Goal: Use online tool/utility: Utilize a website feature to perform a specific function

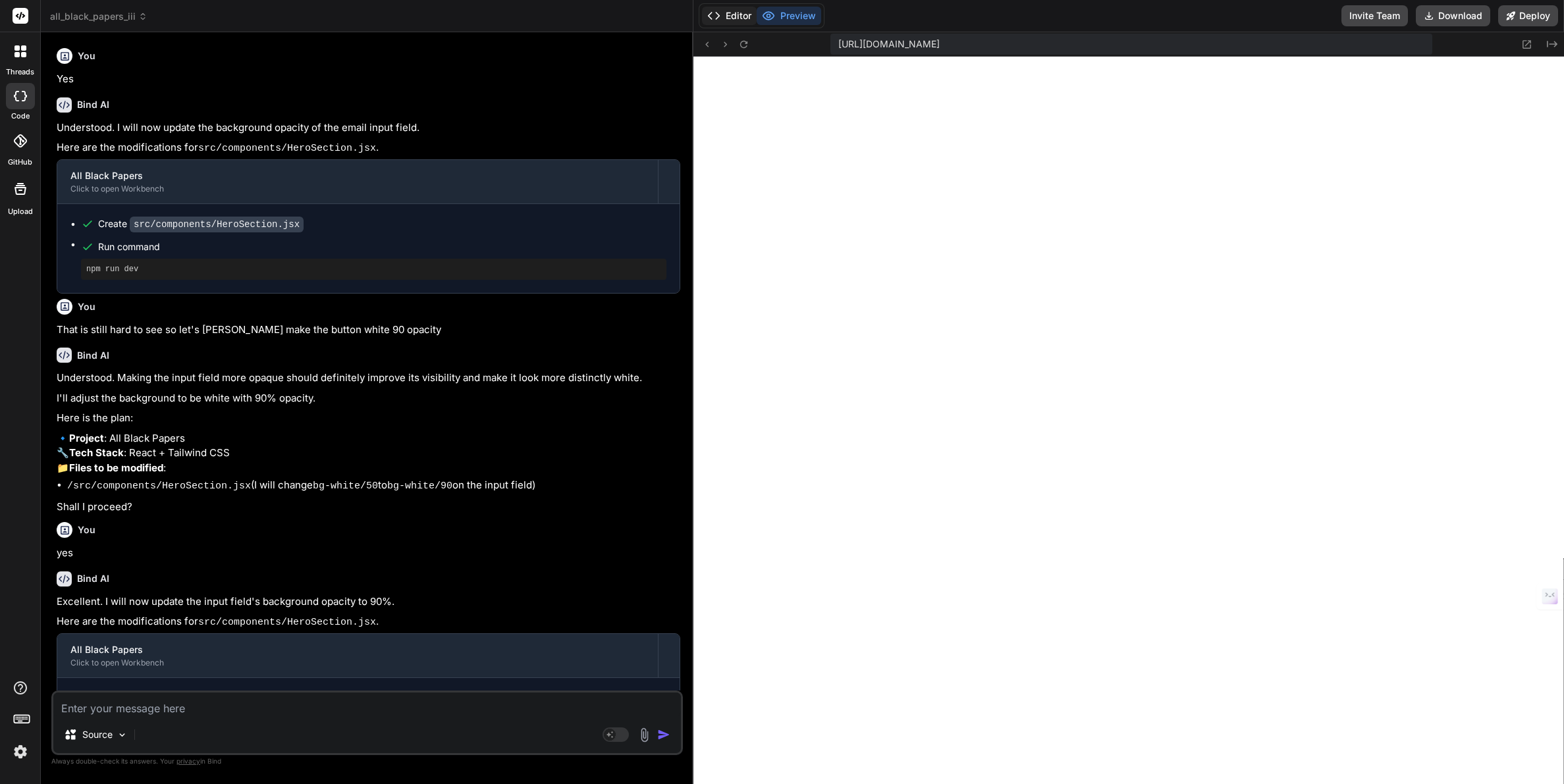
click at [734, 21] on button "Editor" at bounding box center [730, 16] width 55 height 18
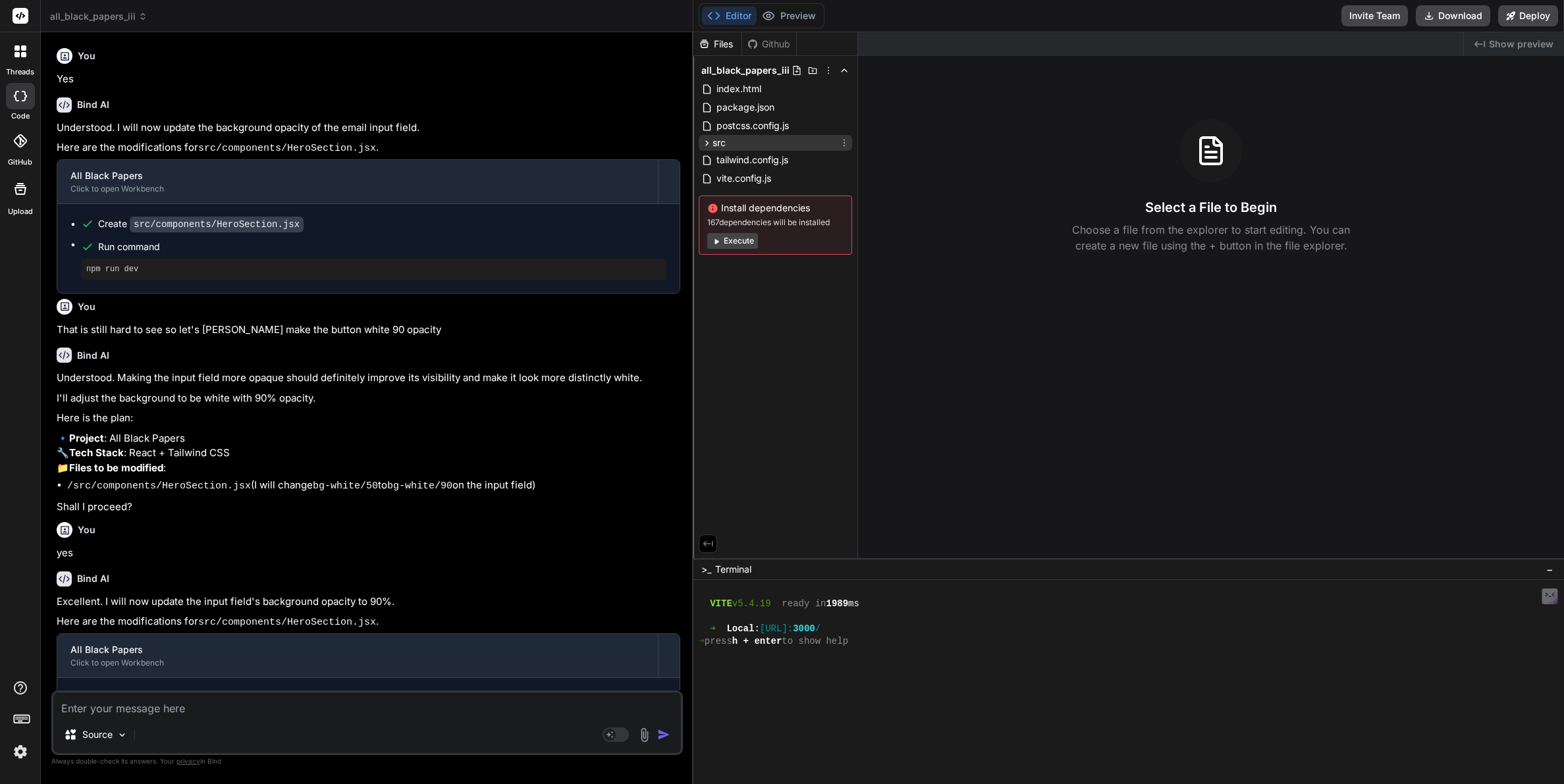
click at [706, 141] on icon at bounding box center [707, 143] width 11 height 11
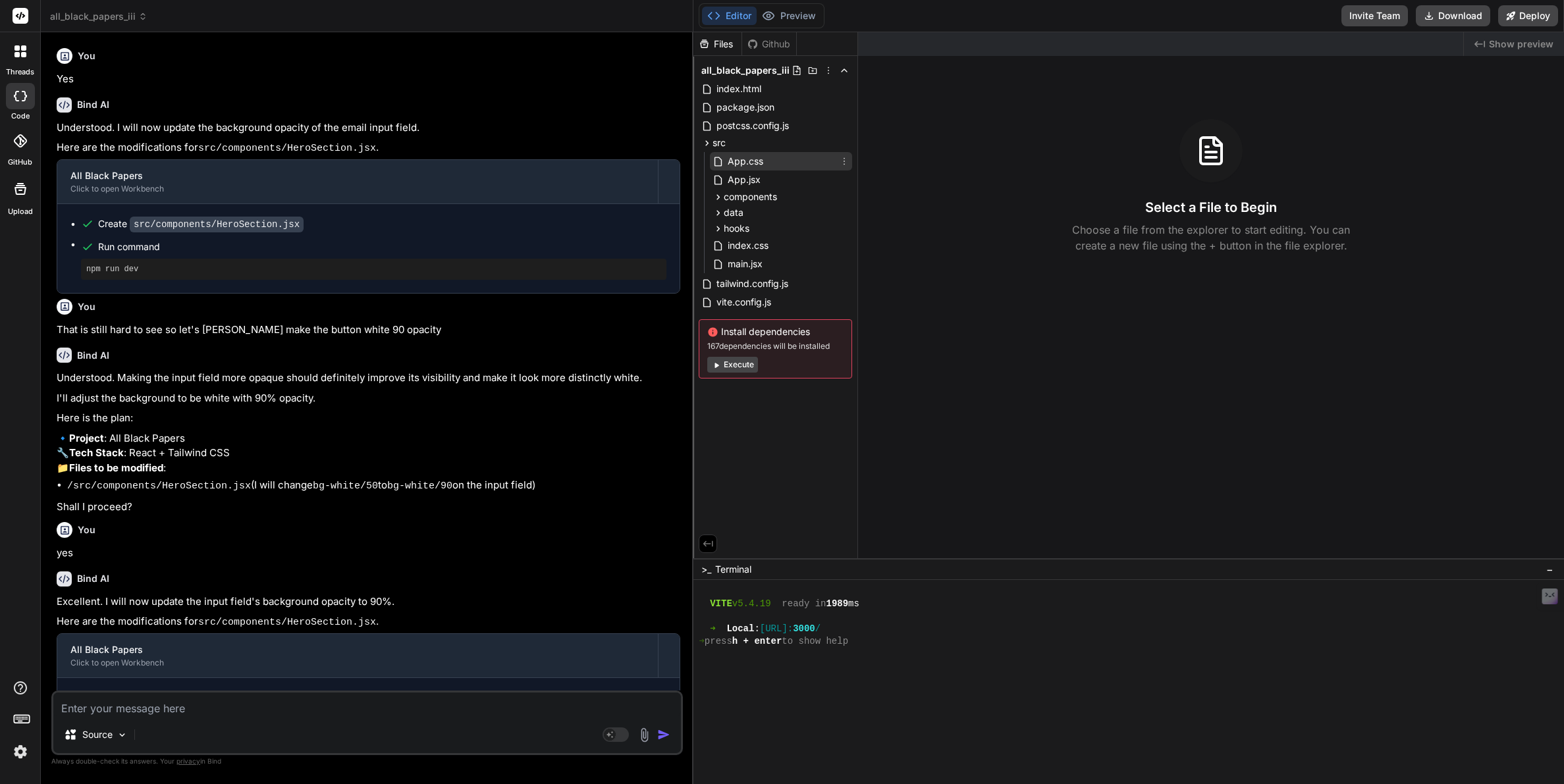
click at [730, 161] on span "App.css" at bounding box center [745, 161] width 38 height 16
type textarea "x"
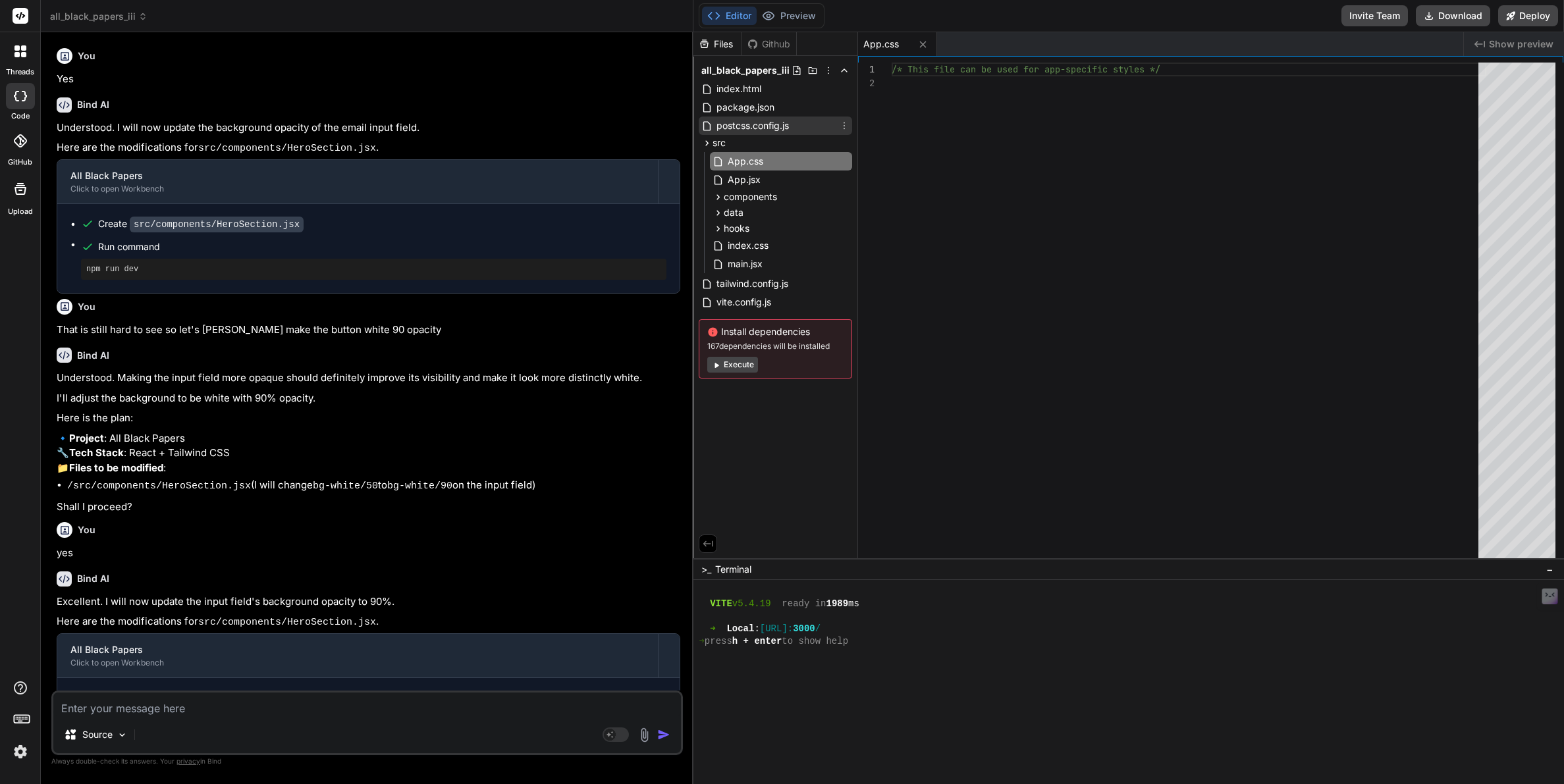
click at [725, 122] on span "postcss.config.js" at bounding box center [752, 125] width 75 height 16
type textarea "export default { plugins: { tailwindcss: {}, autoprefixer: {} } };"
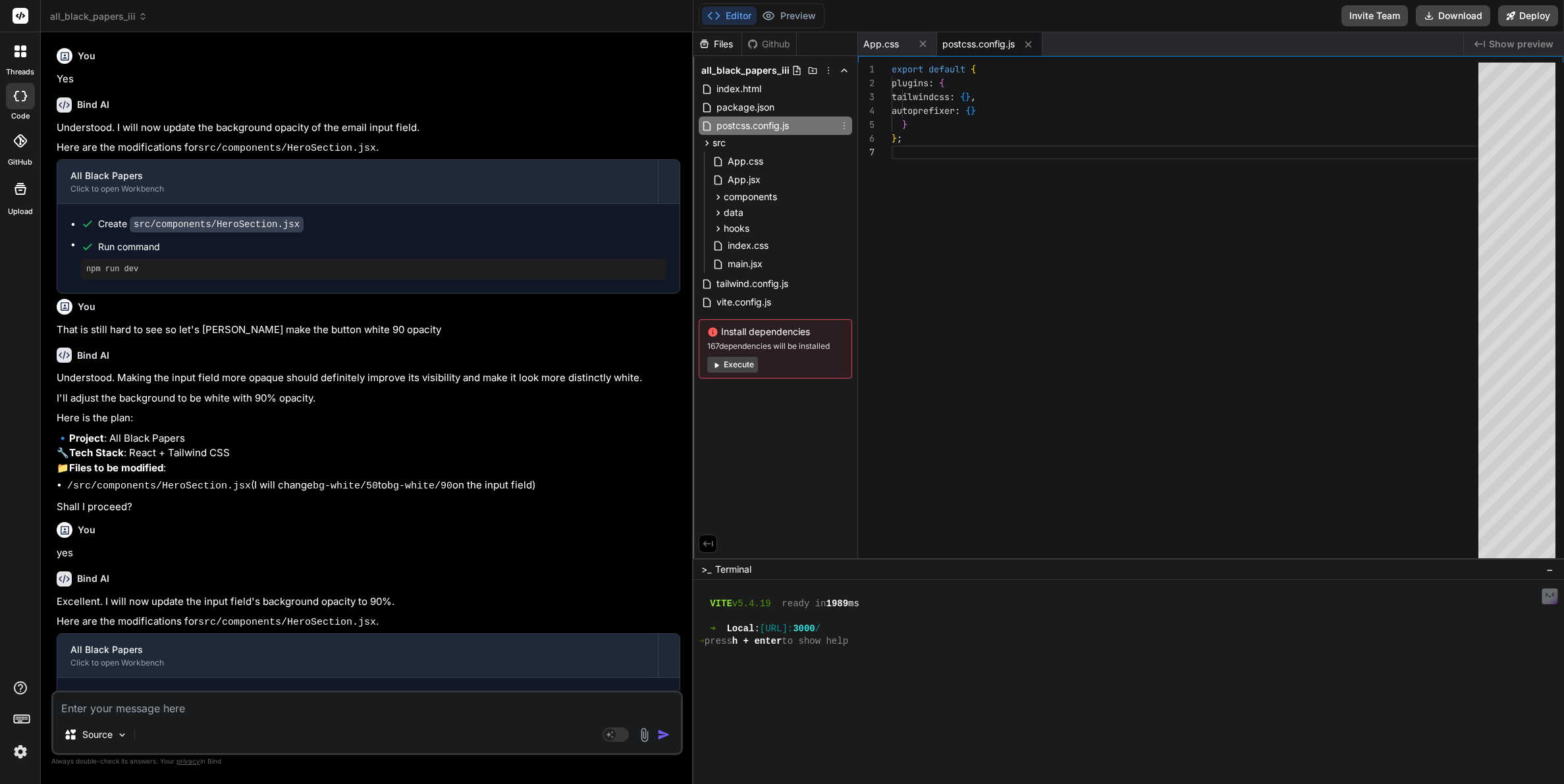
type textarea "x"
click at [739, 246] on span "index.css" at bounding box center [748, 246] width 43 height 16
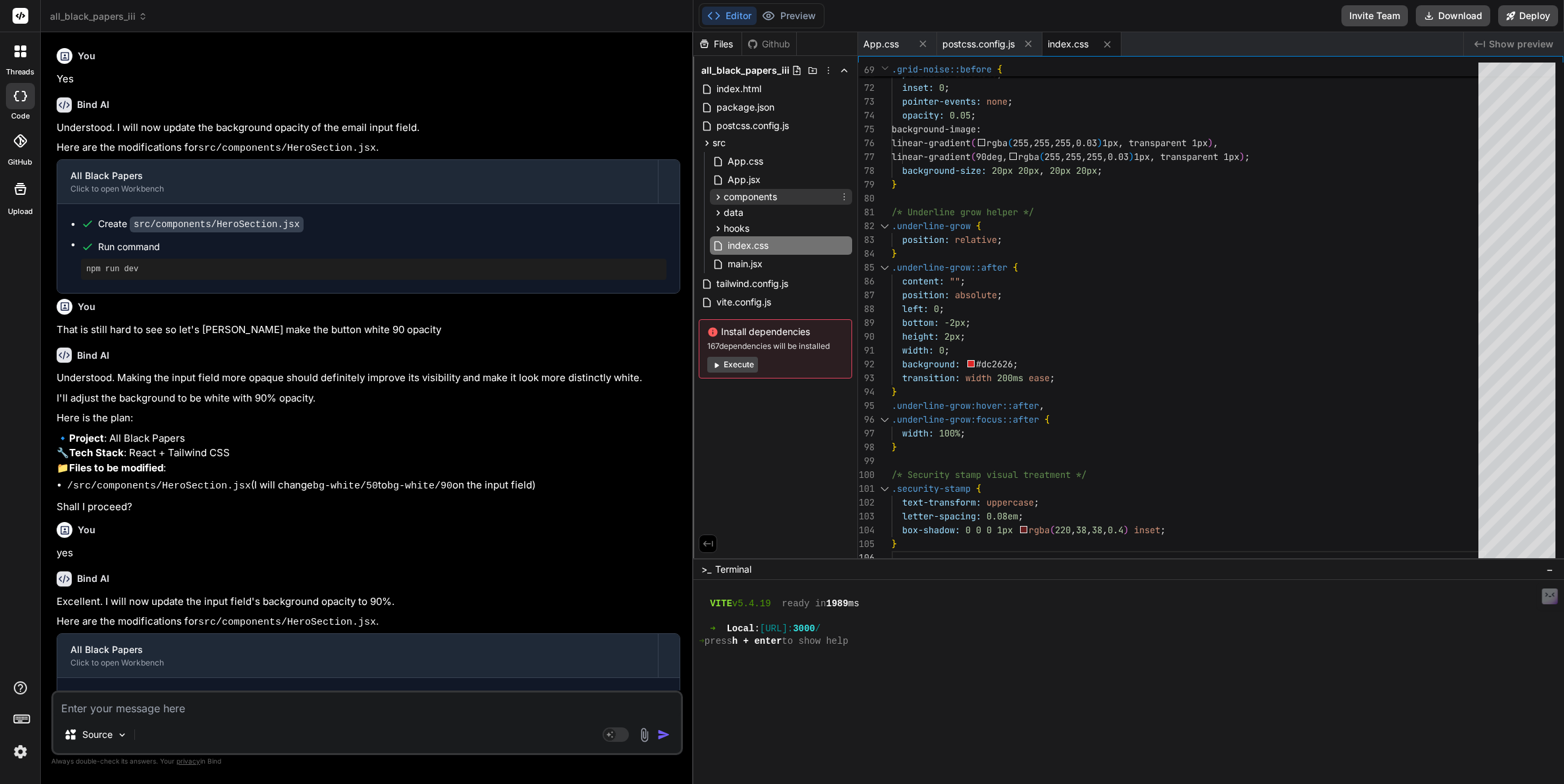
click at [719, 201] on icon at bounding box center [718, 197] width 11 height 11
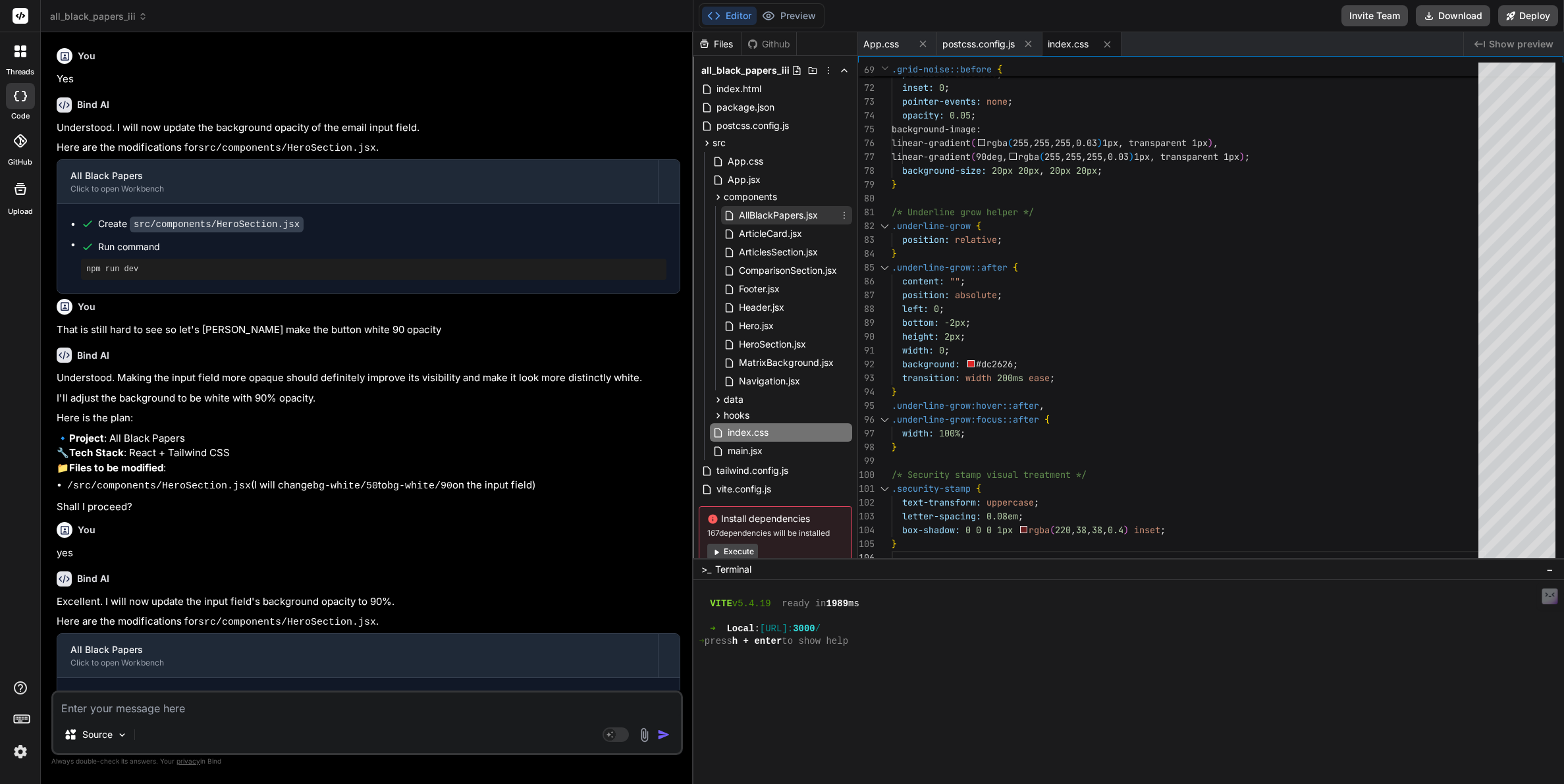
click at [766, 218] on span "AllBlackPapers.jsx" at bounding box center [778, 215] width 81 height 16
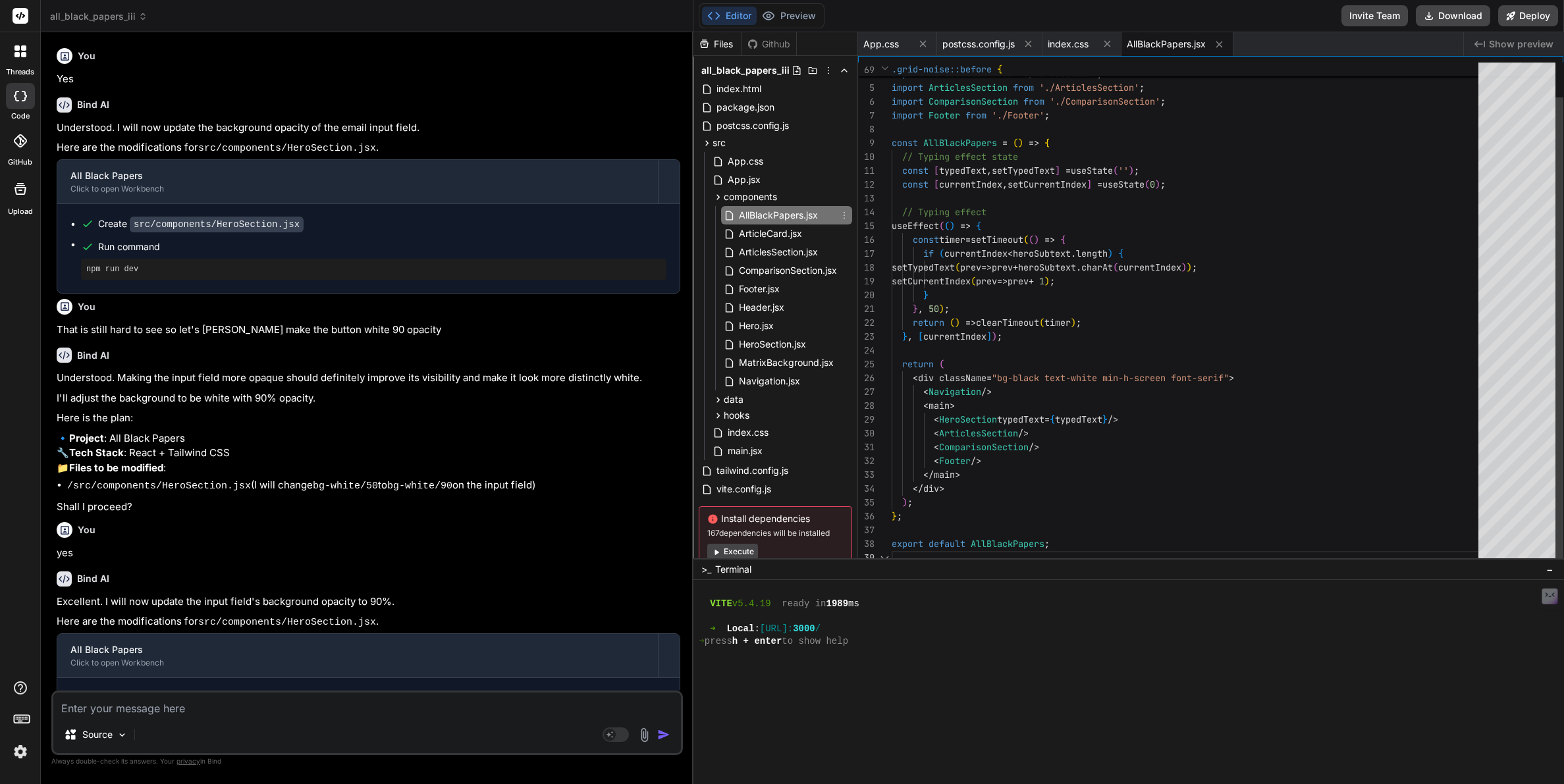
scroll to position [110, 0]
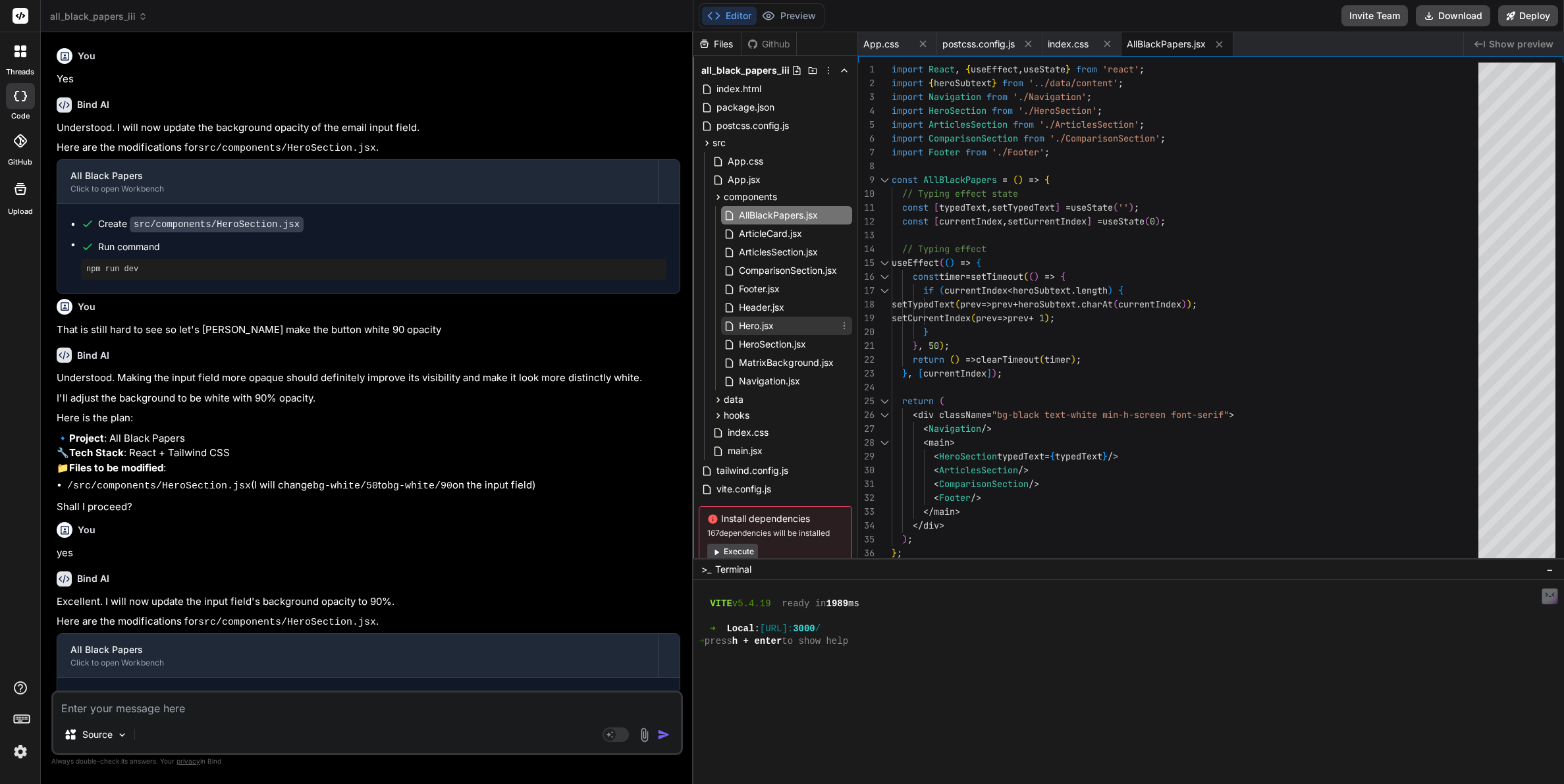
click at [752, 317] on div "Hero.jsx" at bounding box center [787, 325] width 131 height 18
type textarea "export default Hero;"
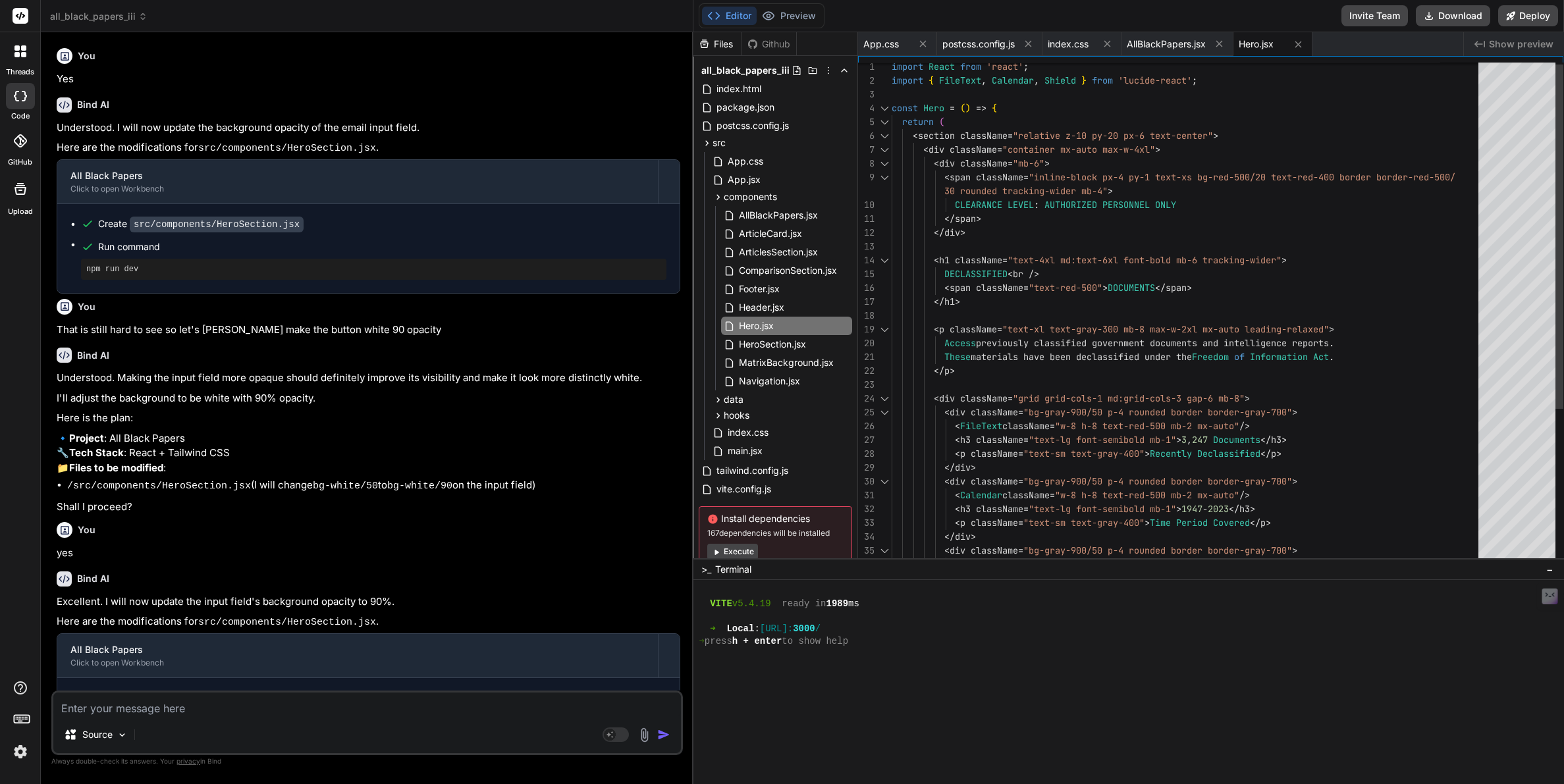
scroll to position [27, 0]
click at [803, 22] on button "Preview" at bounding box center [789, 16] width 65 height 18
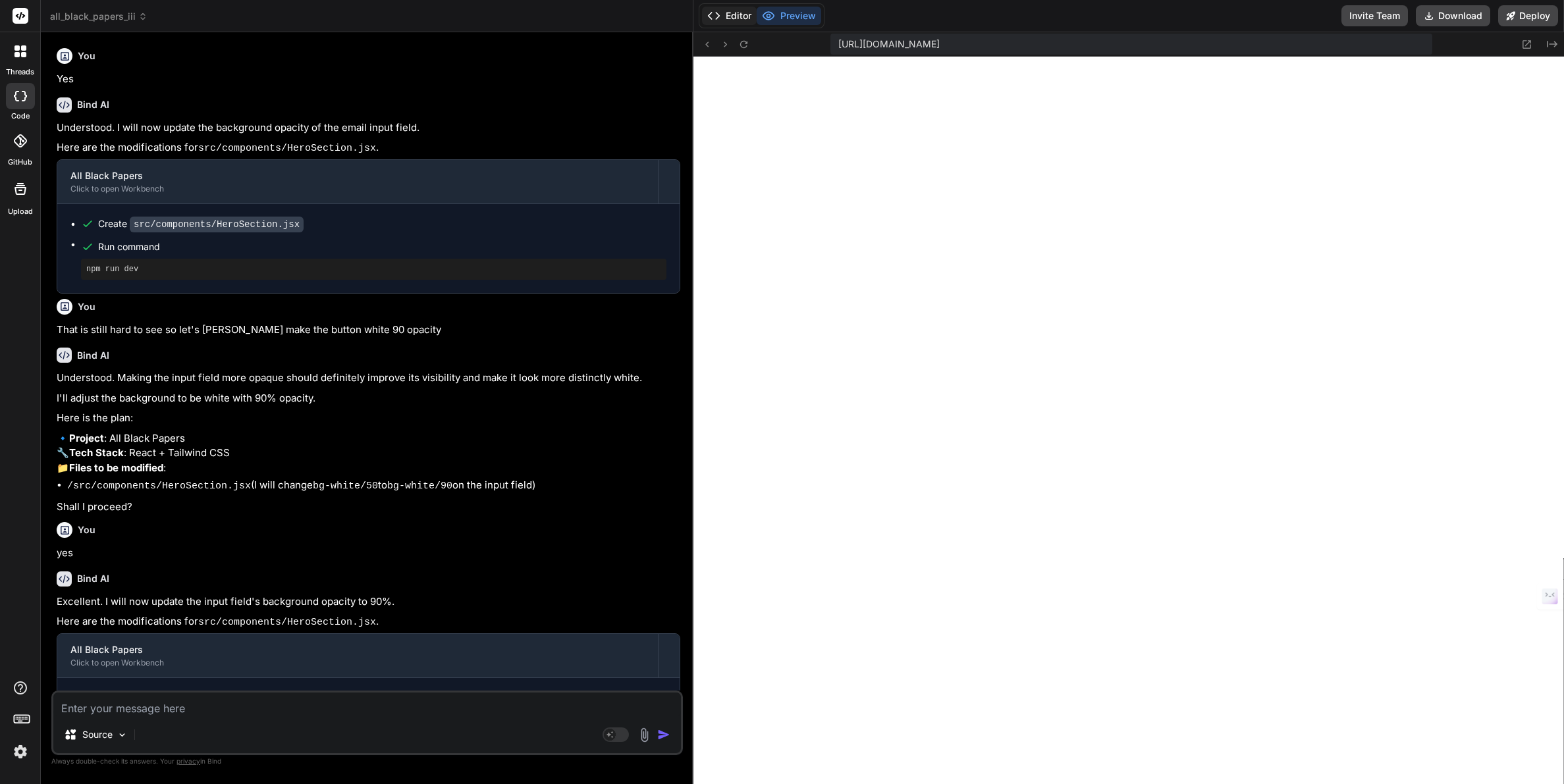
click at [734, 12] on button "Editor" at bounding box center [730, 16] width 55 height 18
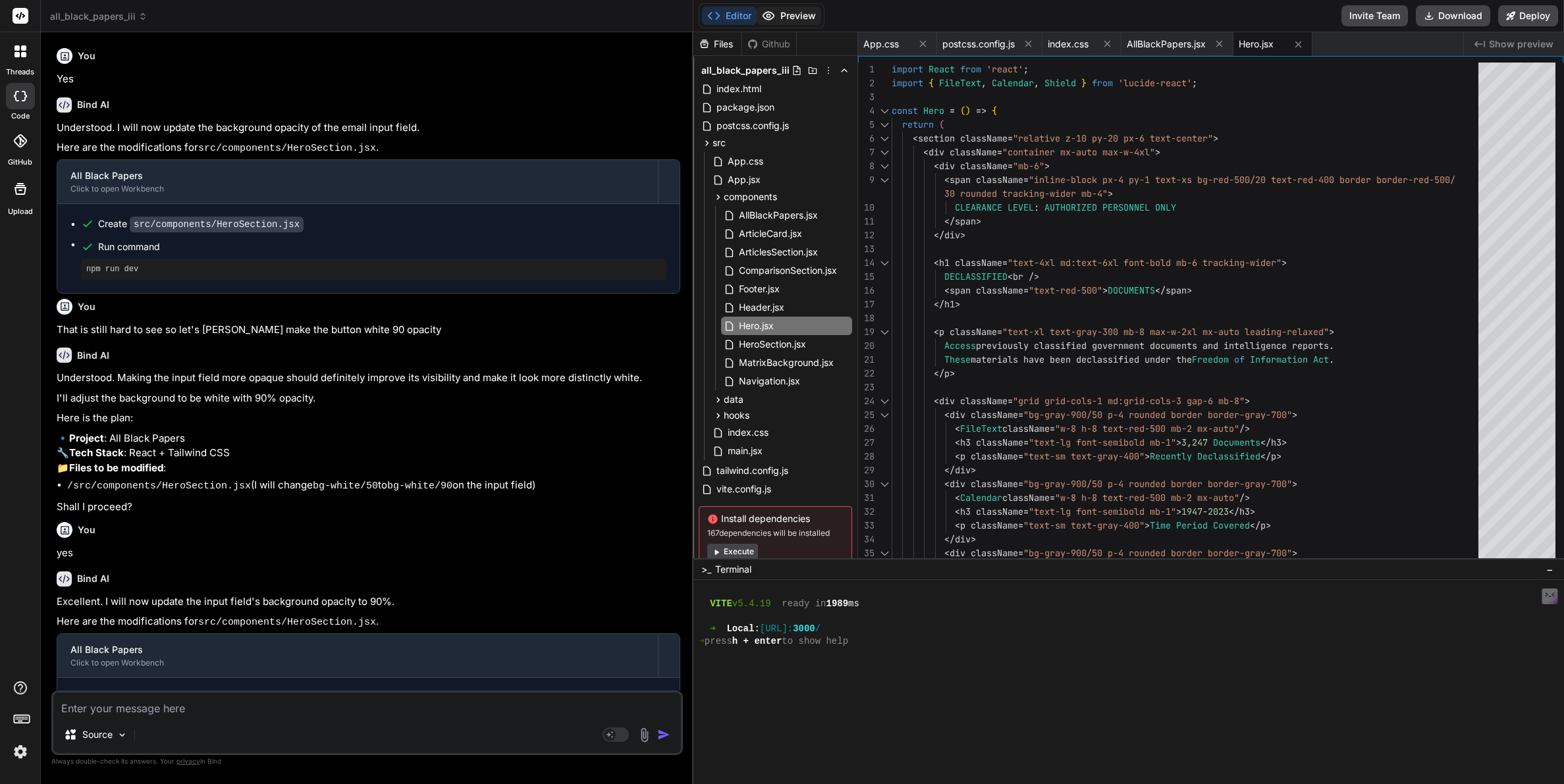
click at [785, 12] on button "Preview" at bounding box center [789, 16] width 65 height 18
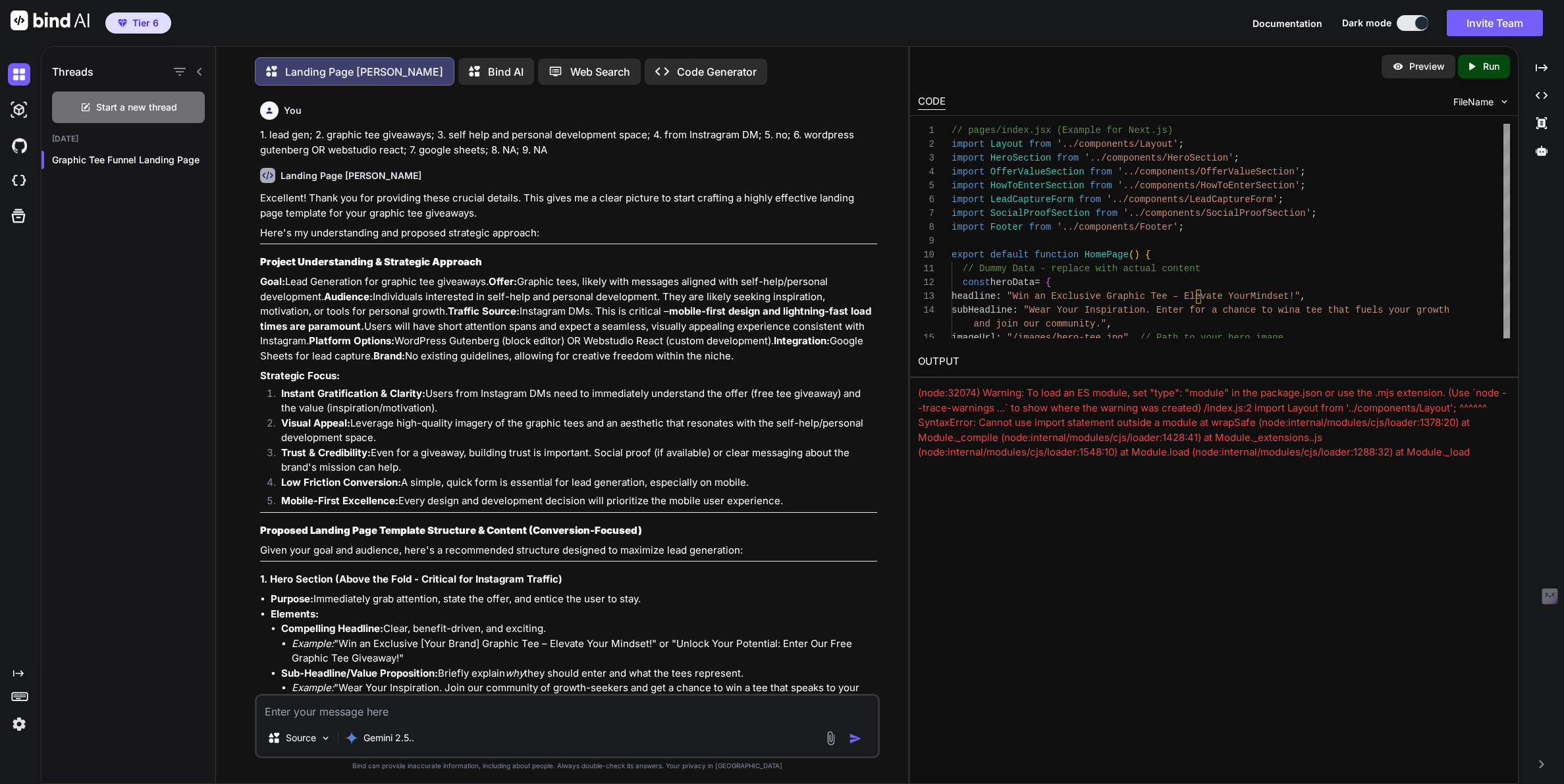
scroll to position [8472, 0]
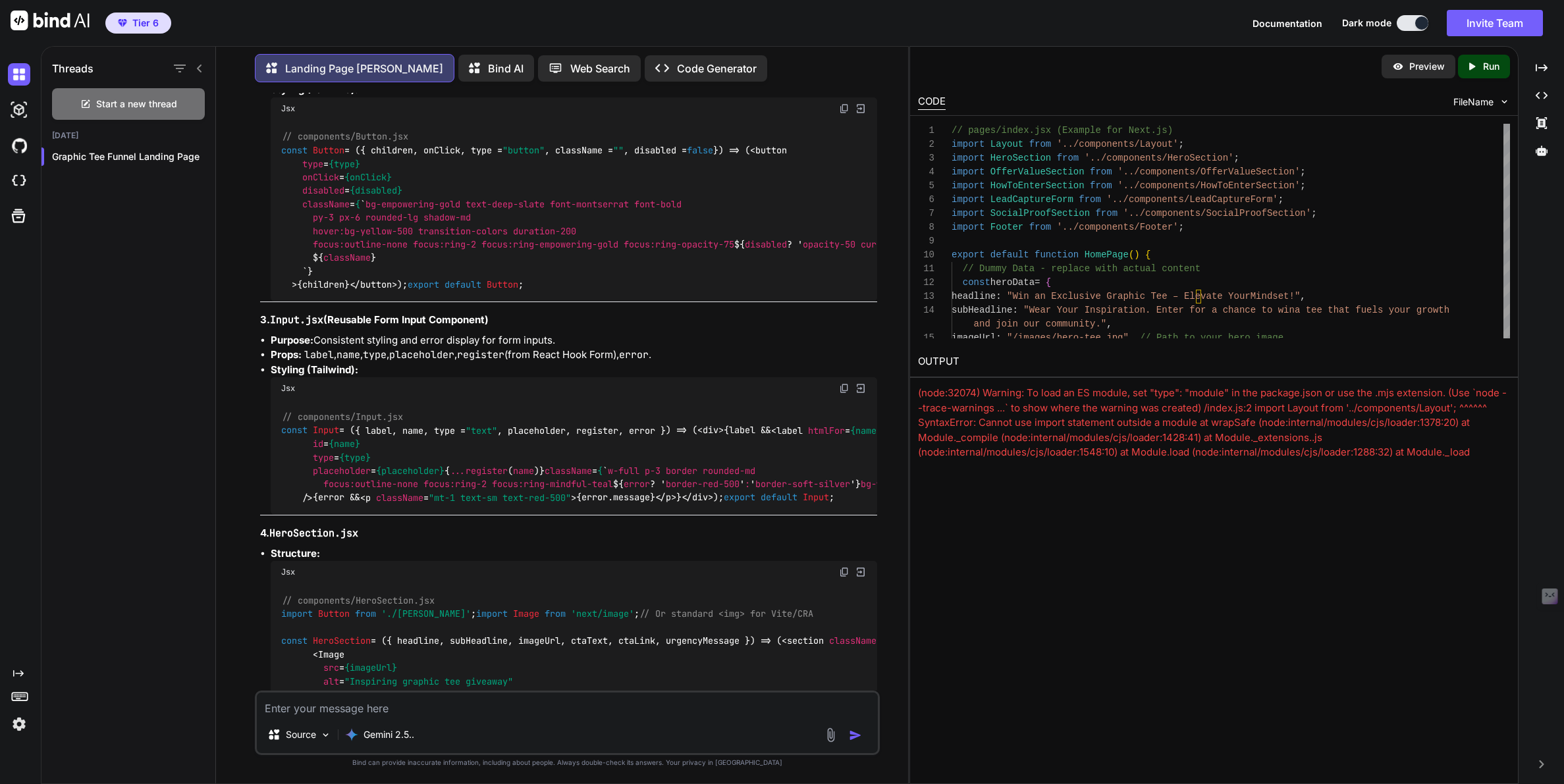
click at [17, 722] on img at bounding box center [18, 724] width 22 height 22
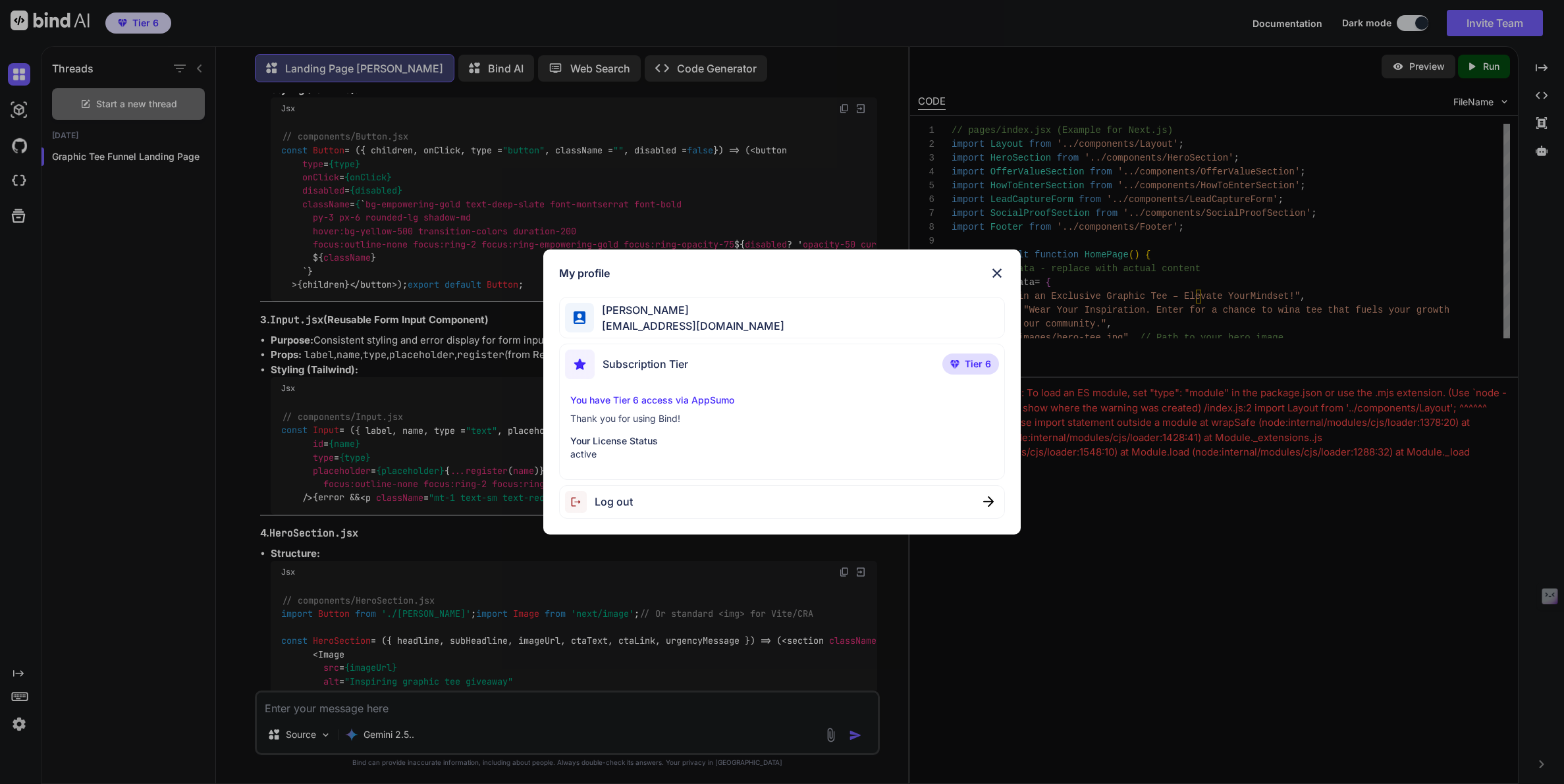
click at [1000, 275] on img at bounding box center [997, 273] width 16 height 16
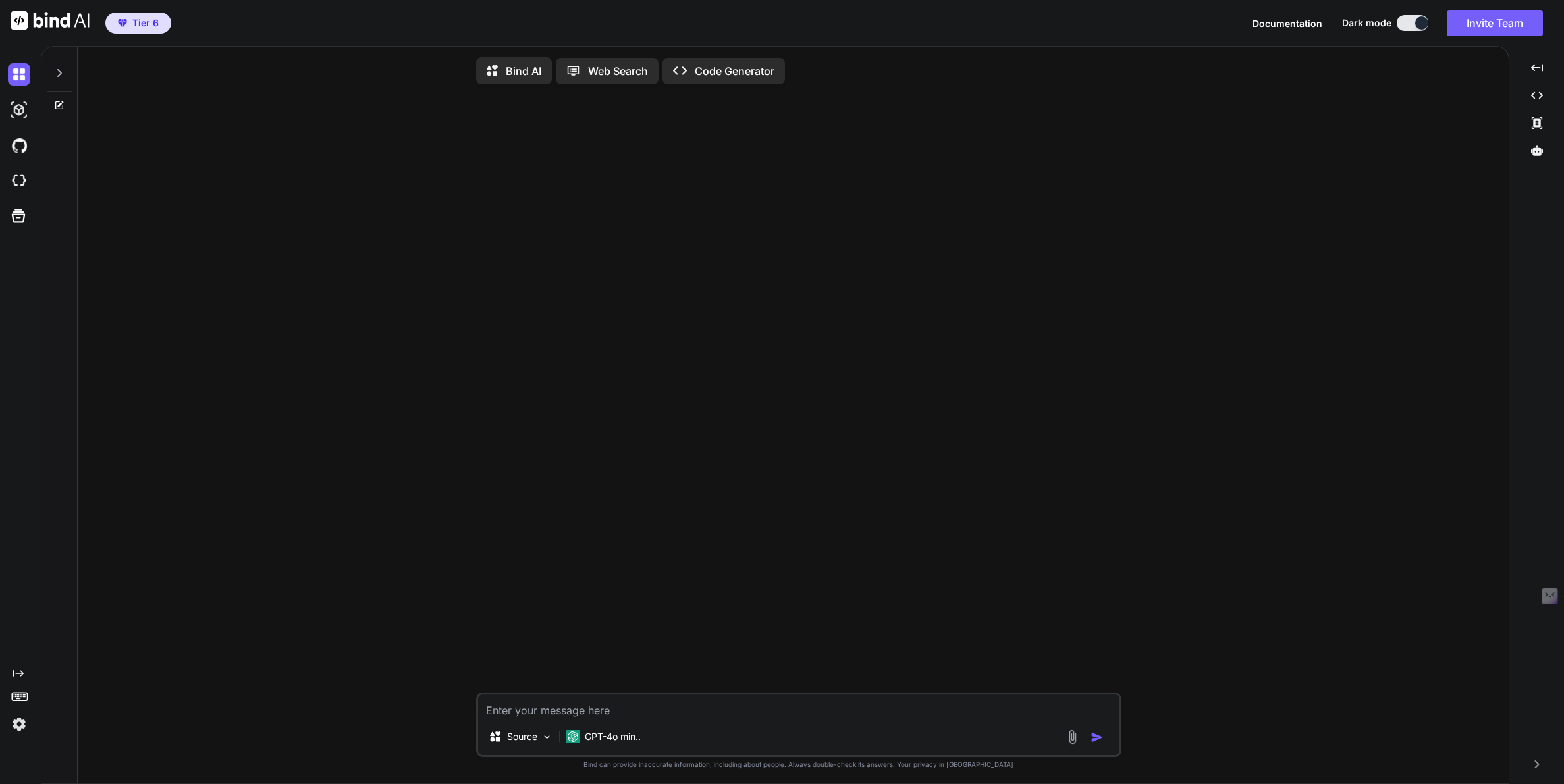
click at [21, 725] on img at bounding box center [18, 724] width 22 height 22
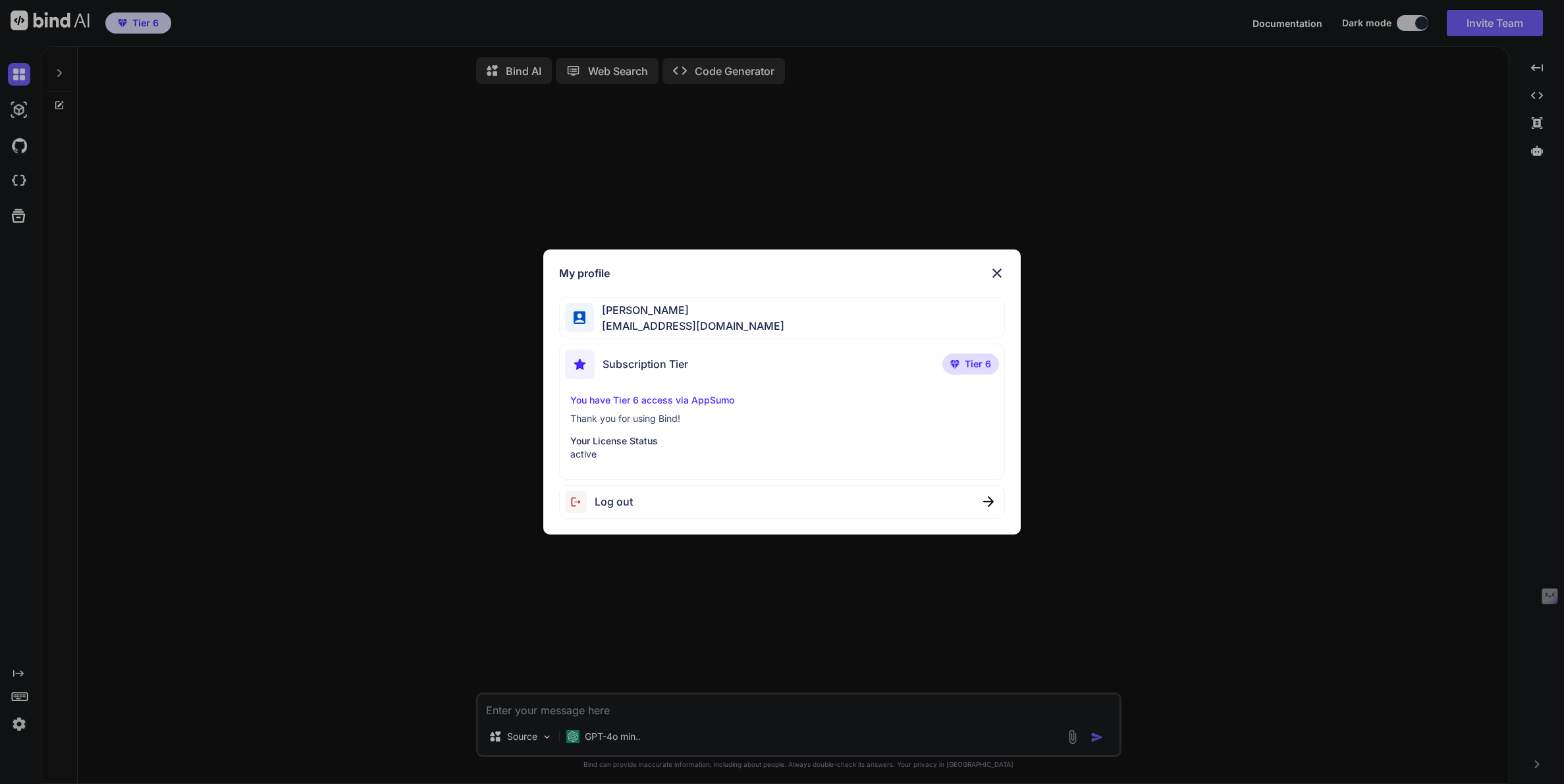
click at [615, 508] on span "Log out" at bounding box center [614, 501] width 38 height 16
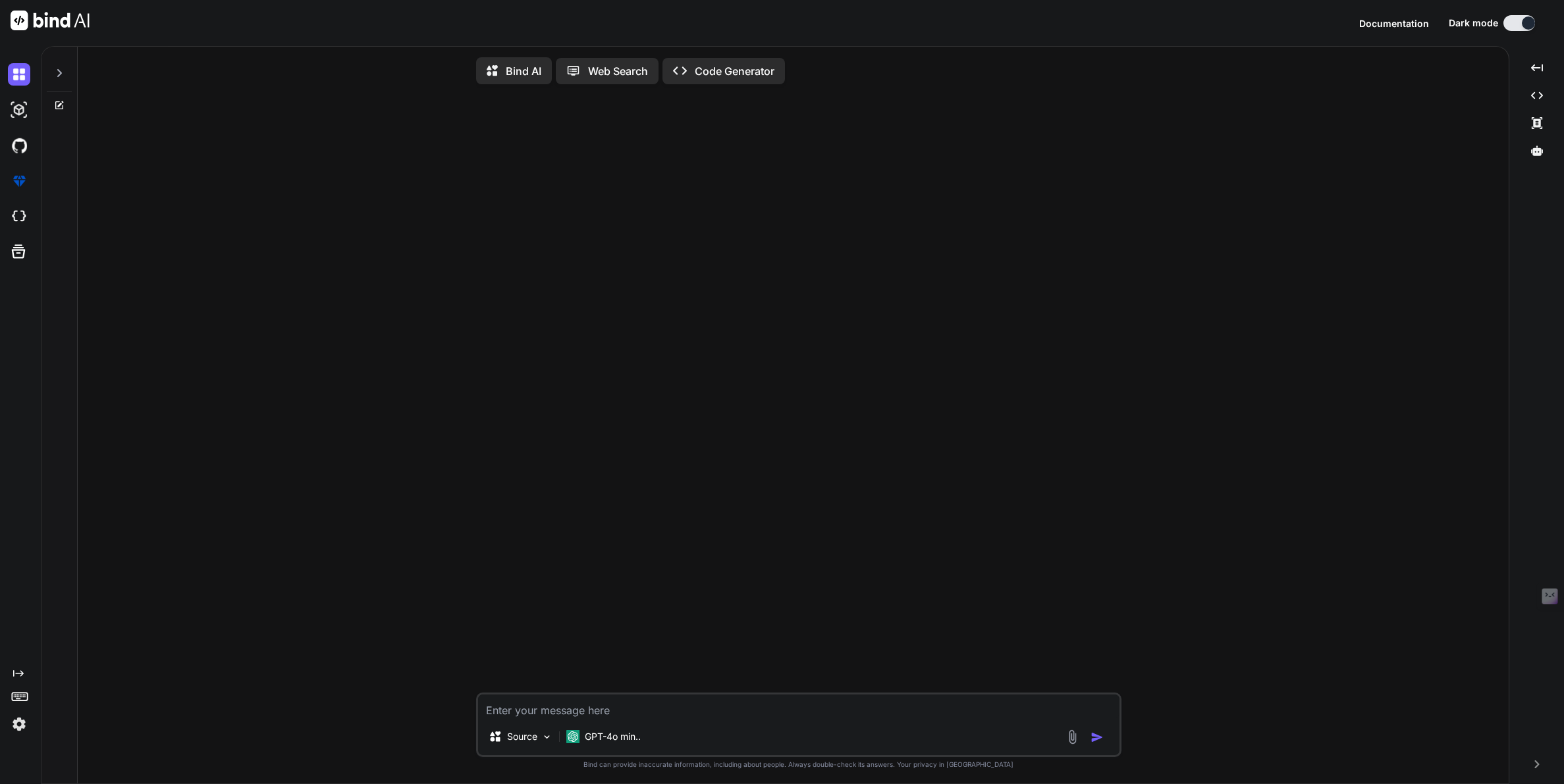
type textarea "x"
click at [1505, 19] on button "Sign in" at bounding box center [1508, 23] width 72 height 27
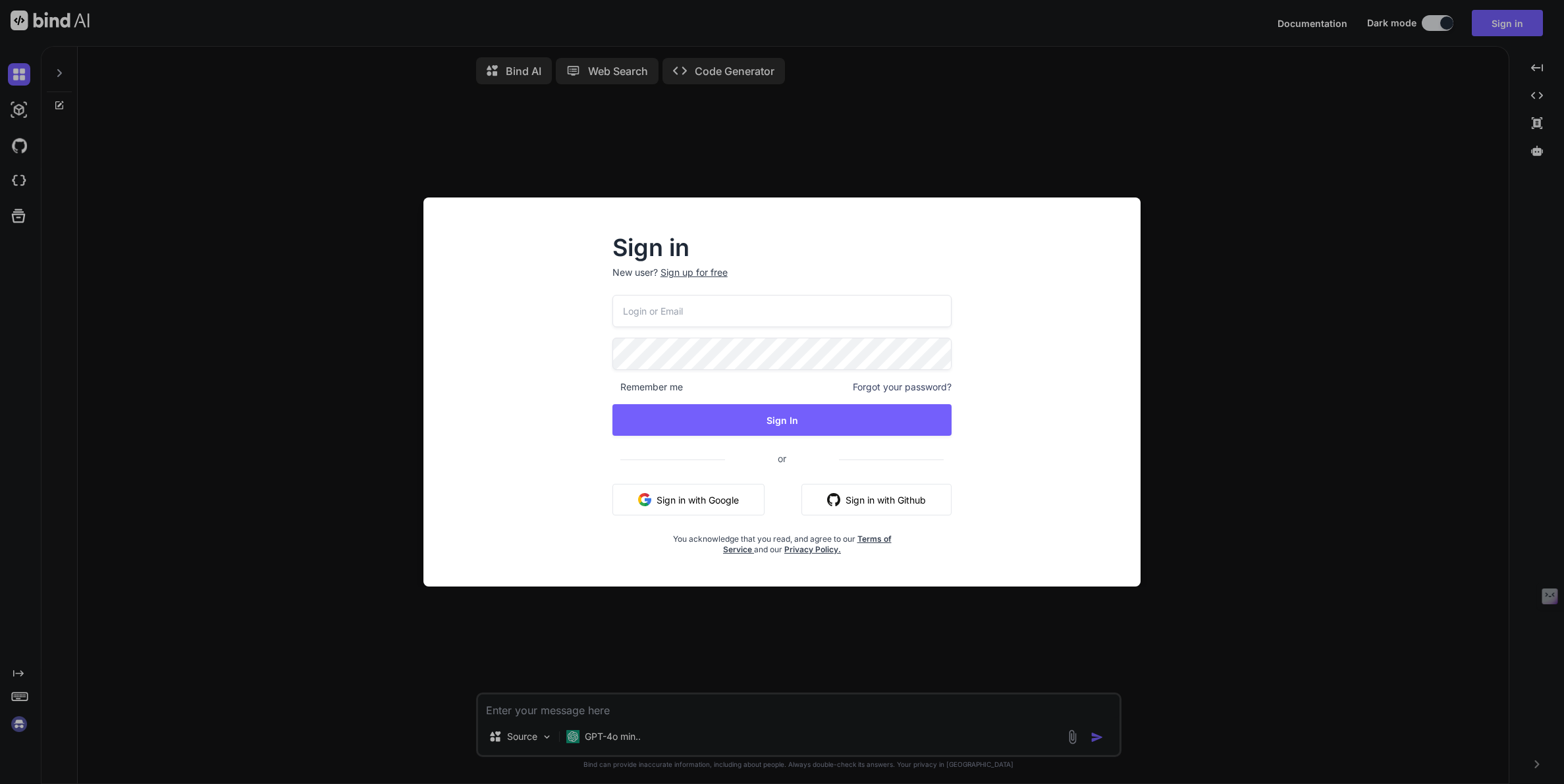
type input "fakewiseco@gmail.com"
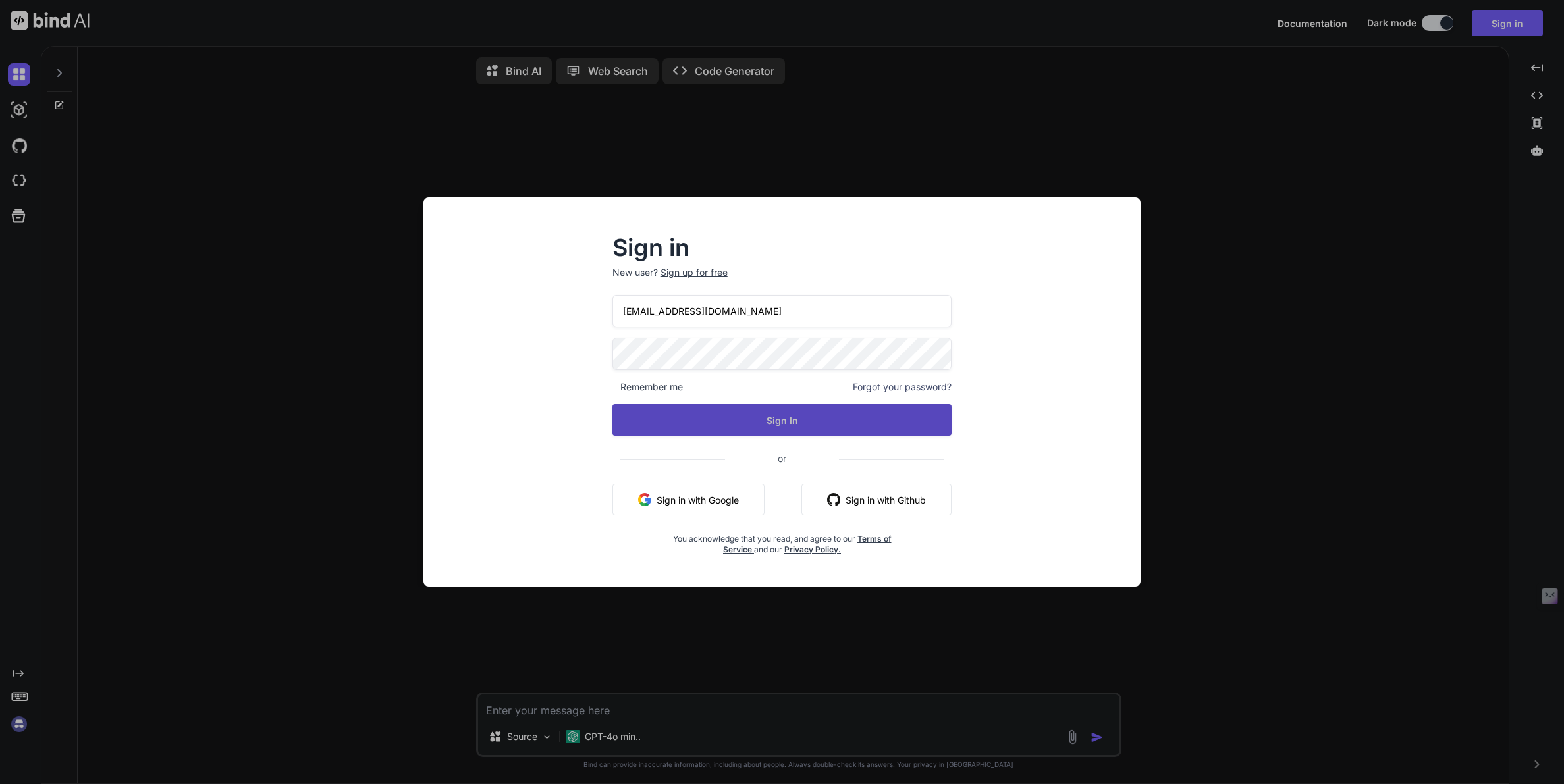
click at [776, 417] on button "Sign In" at bounding box center [782, 421] width 340 height 32
click at [769, 416] on button "Sign In" at bounding box center [782, 421] width 340 height 32
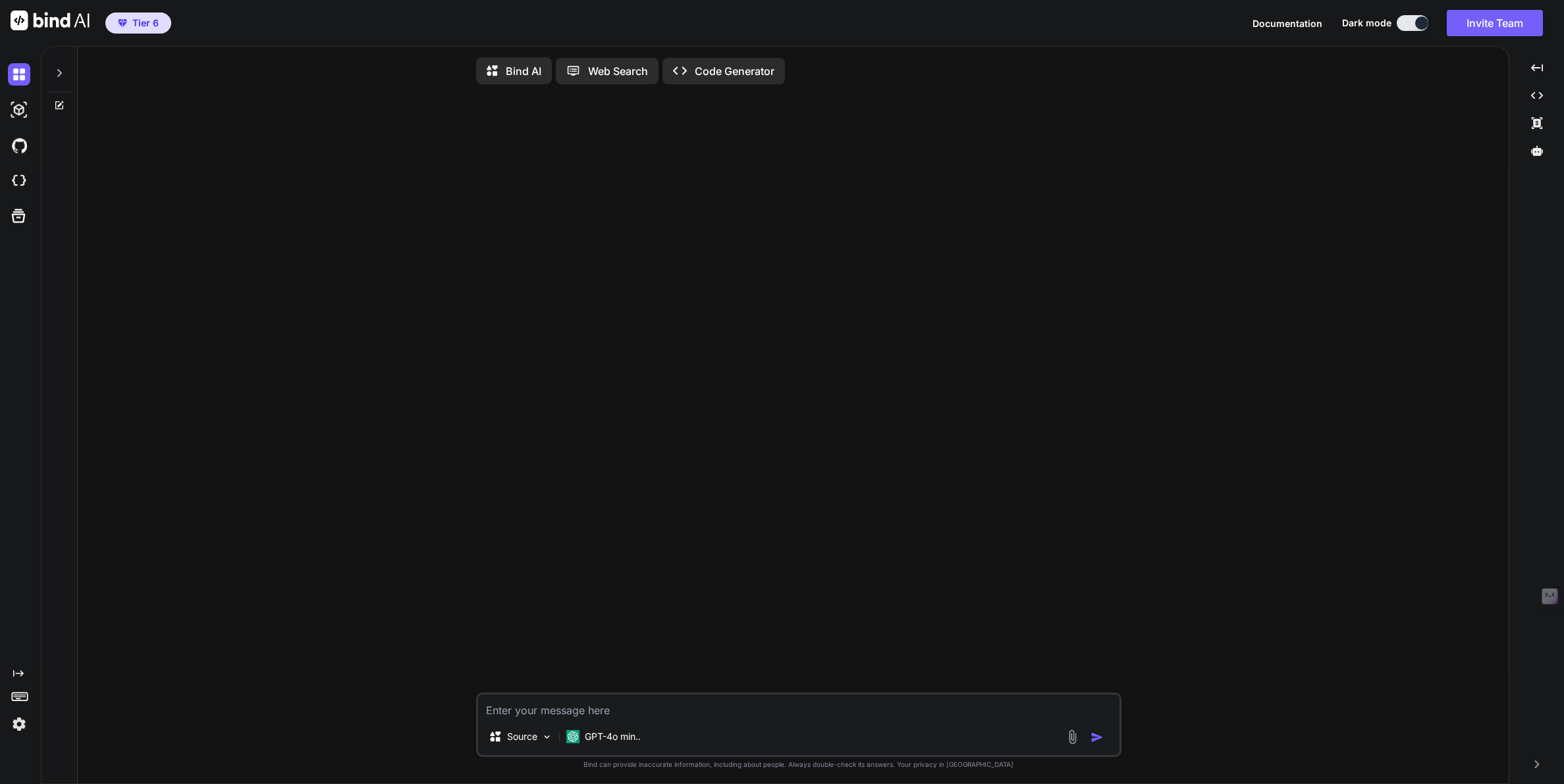
click at [21, 722] on img at bounding box center [18, 724] width 22 height 22
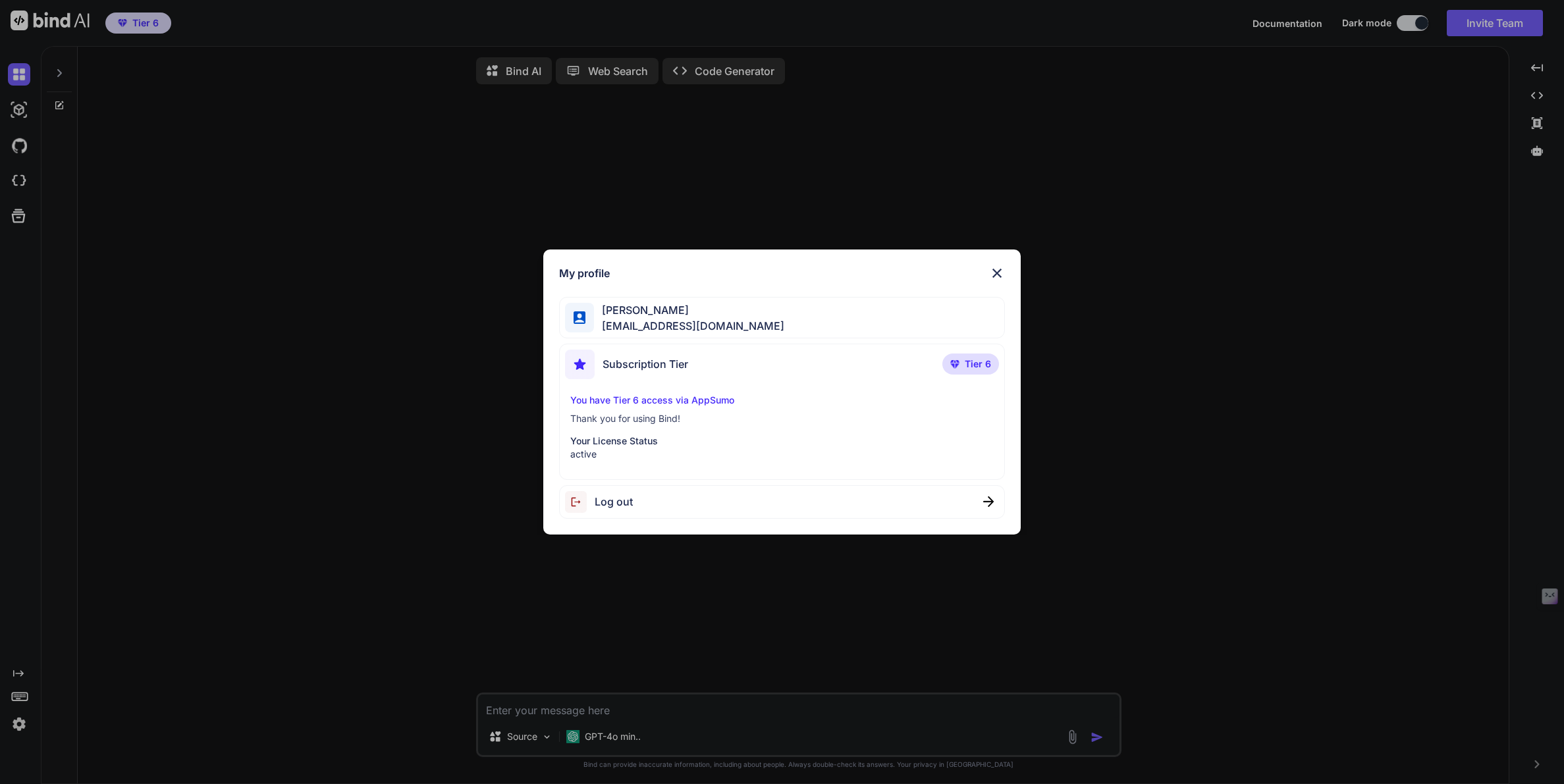
click at [992, 272] on img at bounding box center [997, 273] width 16 height 16
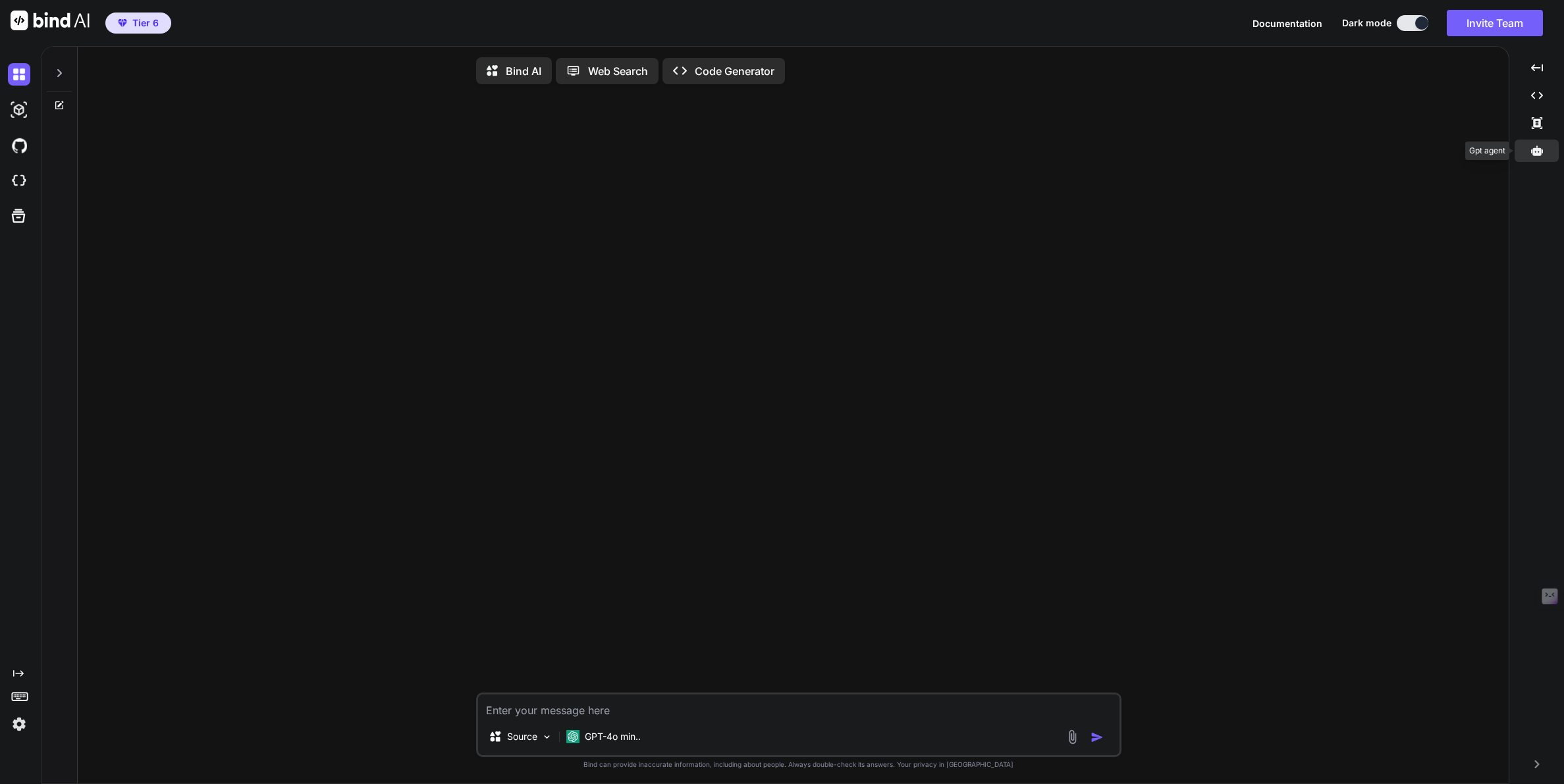
click at [1540, 148] on icon at bounding box center [1537, 150] width 12 height 10
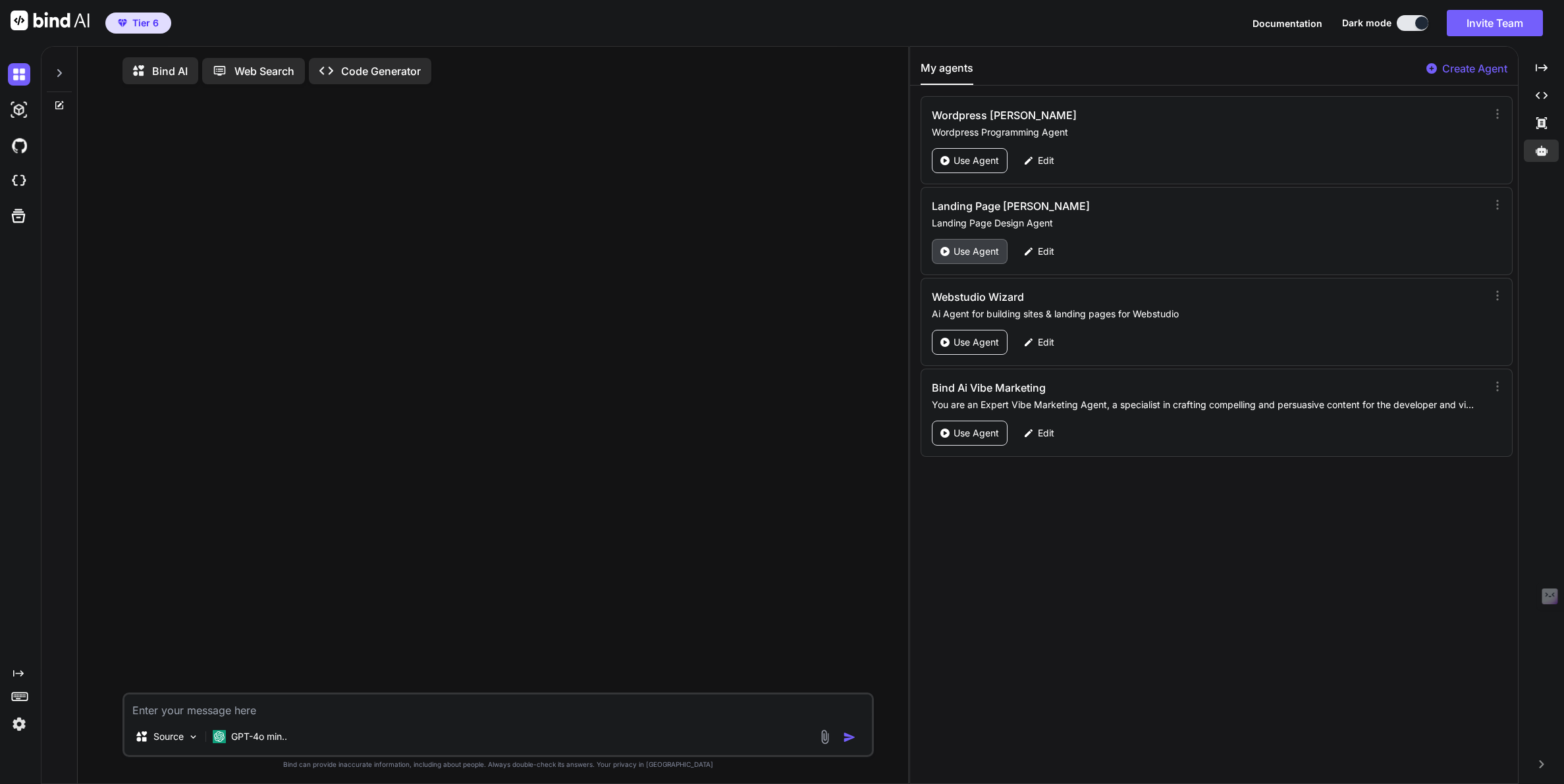
click at [965, 255] on p "Use Agent" at bounding box center [977, 251] width 46 height 13
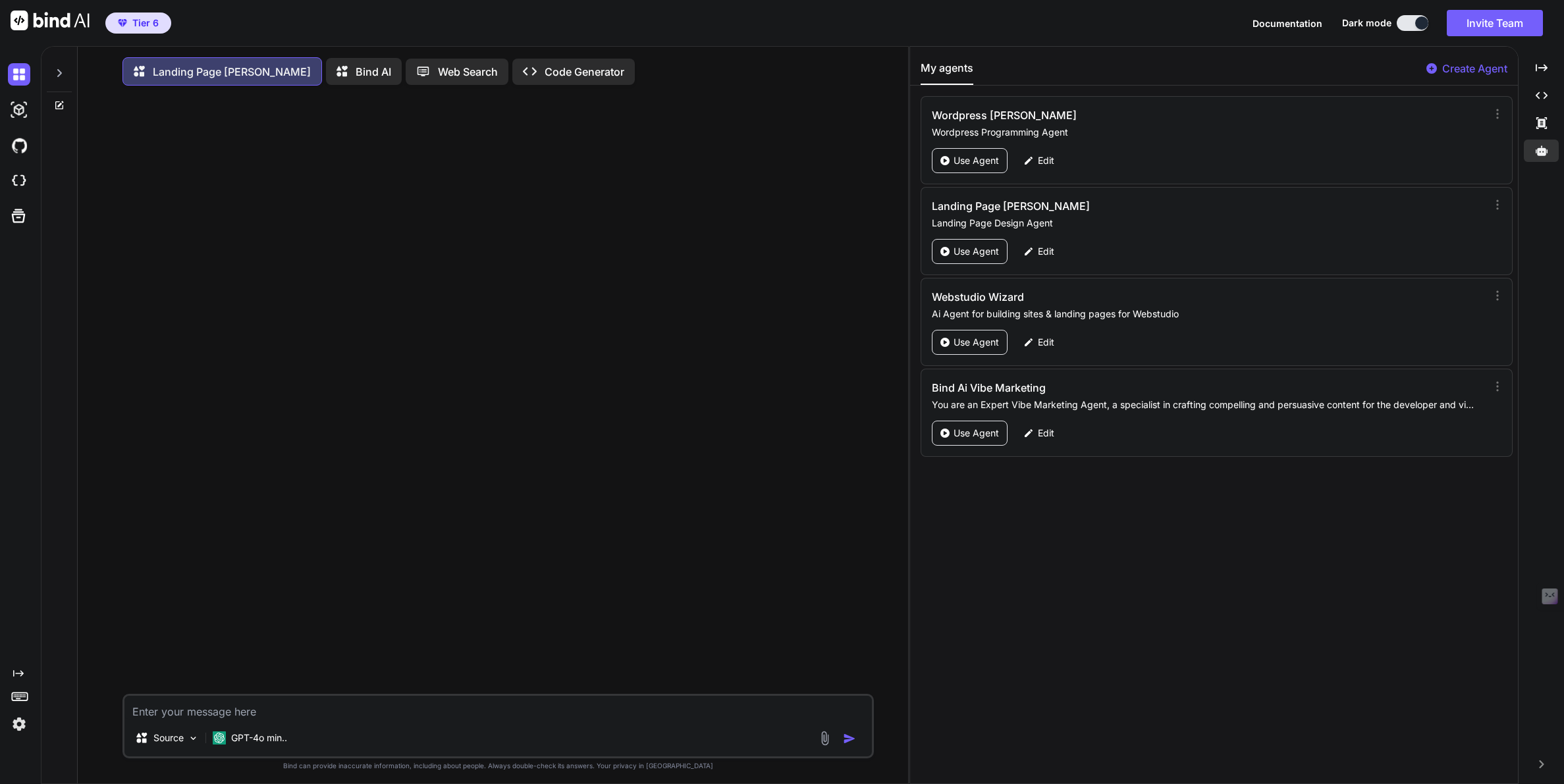
click at [57, 73] on icon at bounding box center [59, 73] width 11 height 11
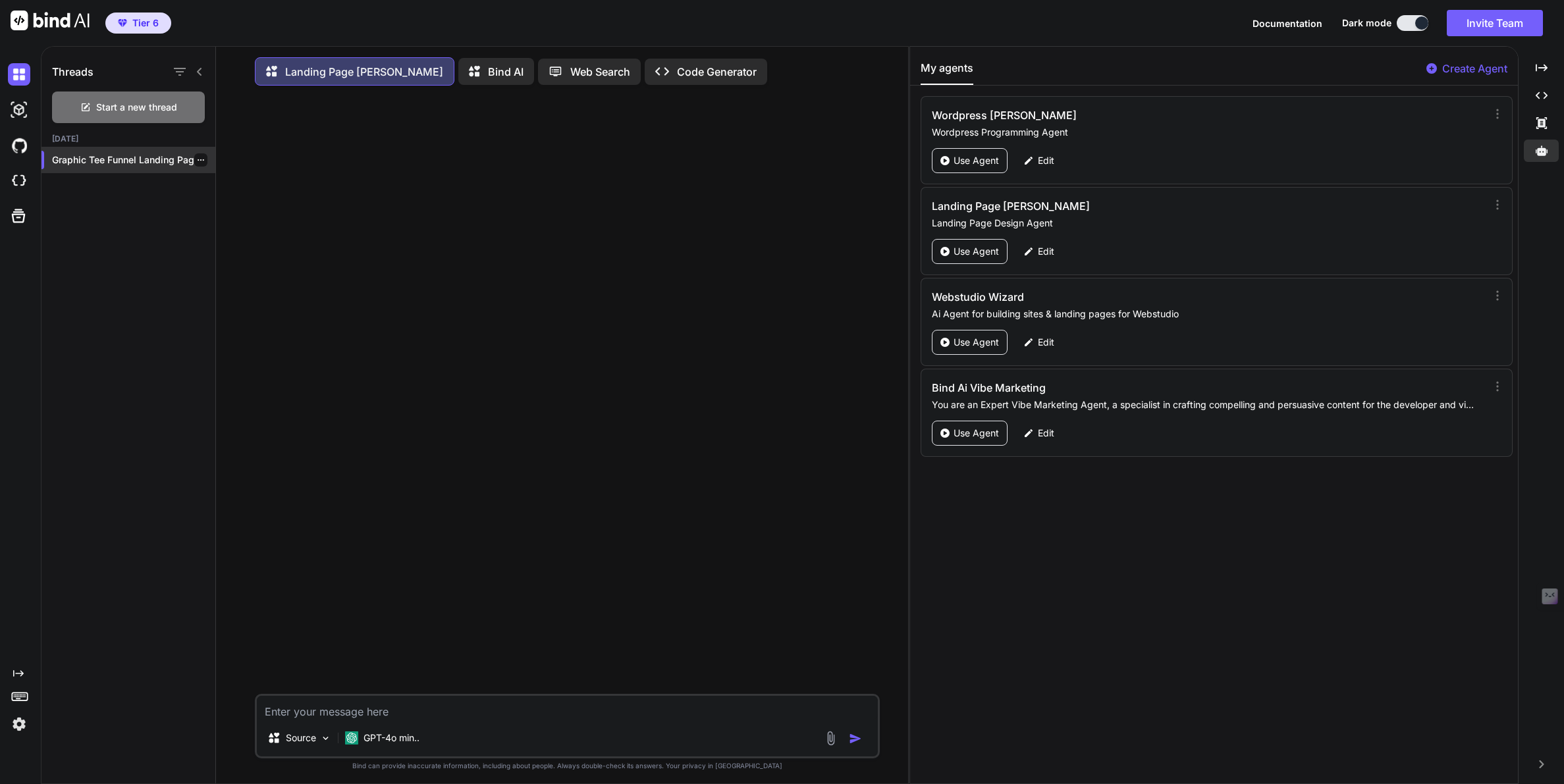
click at [103, 158] on p "Graphic Tee Funnel Landing Page" at bounding box center [133, 160] width 164 height 13
click at [158, 162] on p "Graphic Tee Funnel Landing Page" at bounding box center [133, 160] width 164 height 13
click at [378, 741] on p "GPT-4o min.." at bounding box center [392, 738] width 56 height 13
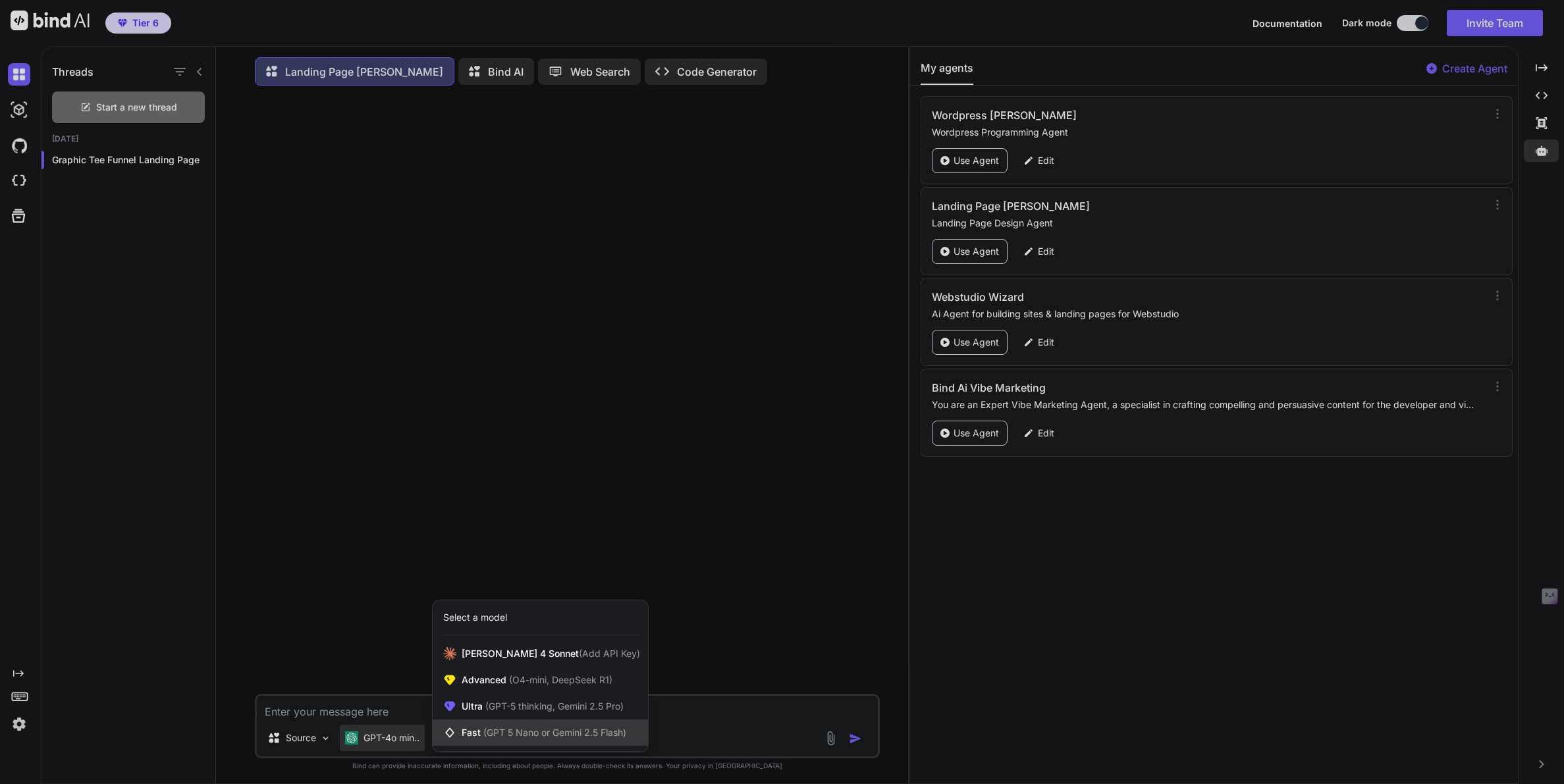
click at [475, 733] on span "Fast (GPT 5 Nano or Gemini 2.5 Flash)" at bounding box center [544, 732] width 164 height 13
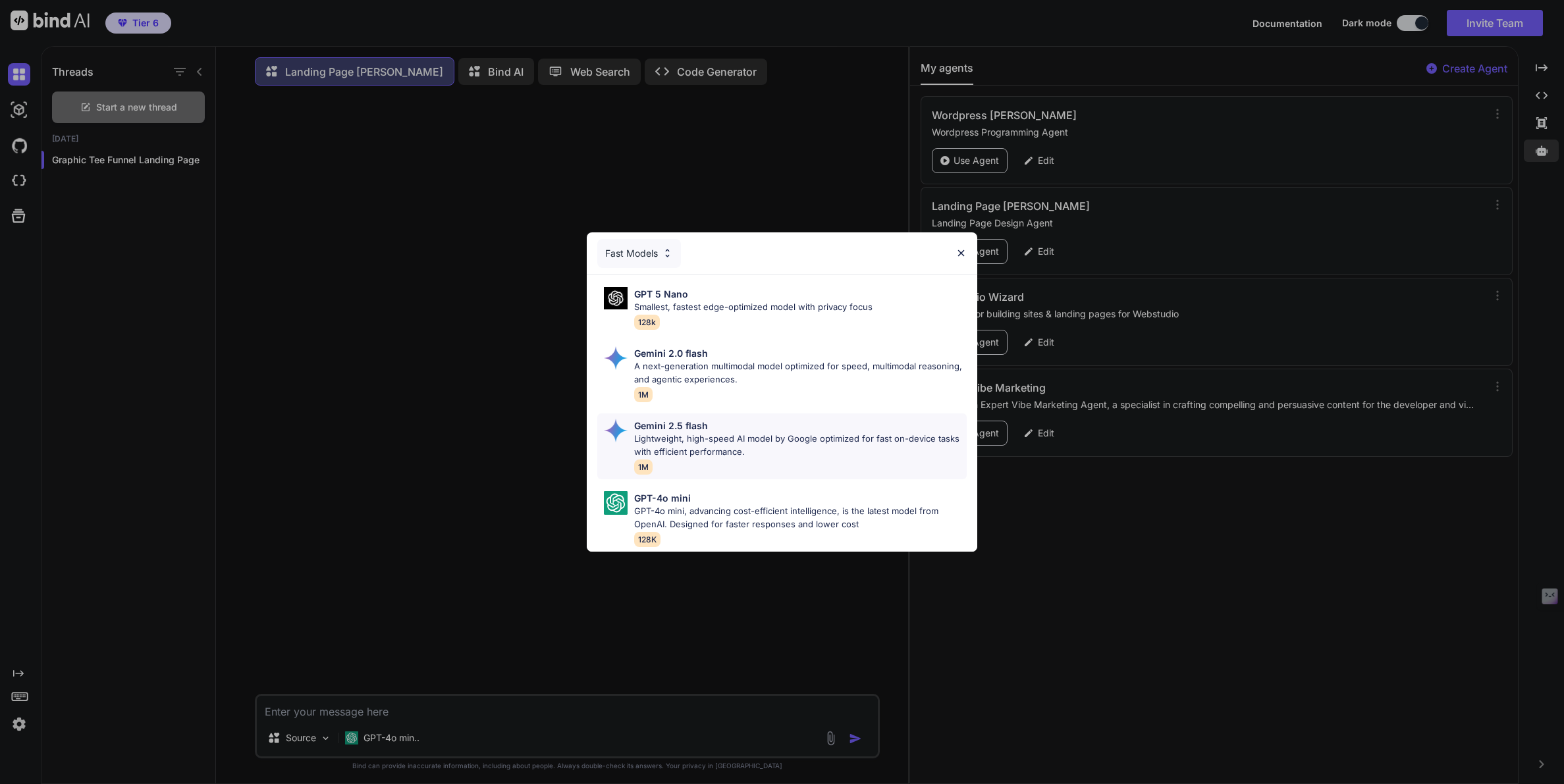
click at [664, 441] on p "Lightweight, high-speed AI model by Google optimized for fast on-device tasks w…" at bounding box center [801, 446] width 333 height 26
type textarea "x"
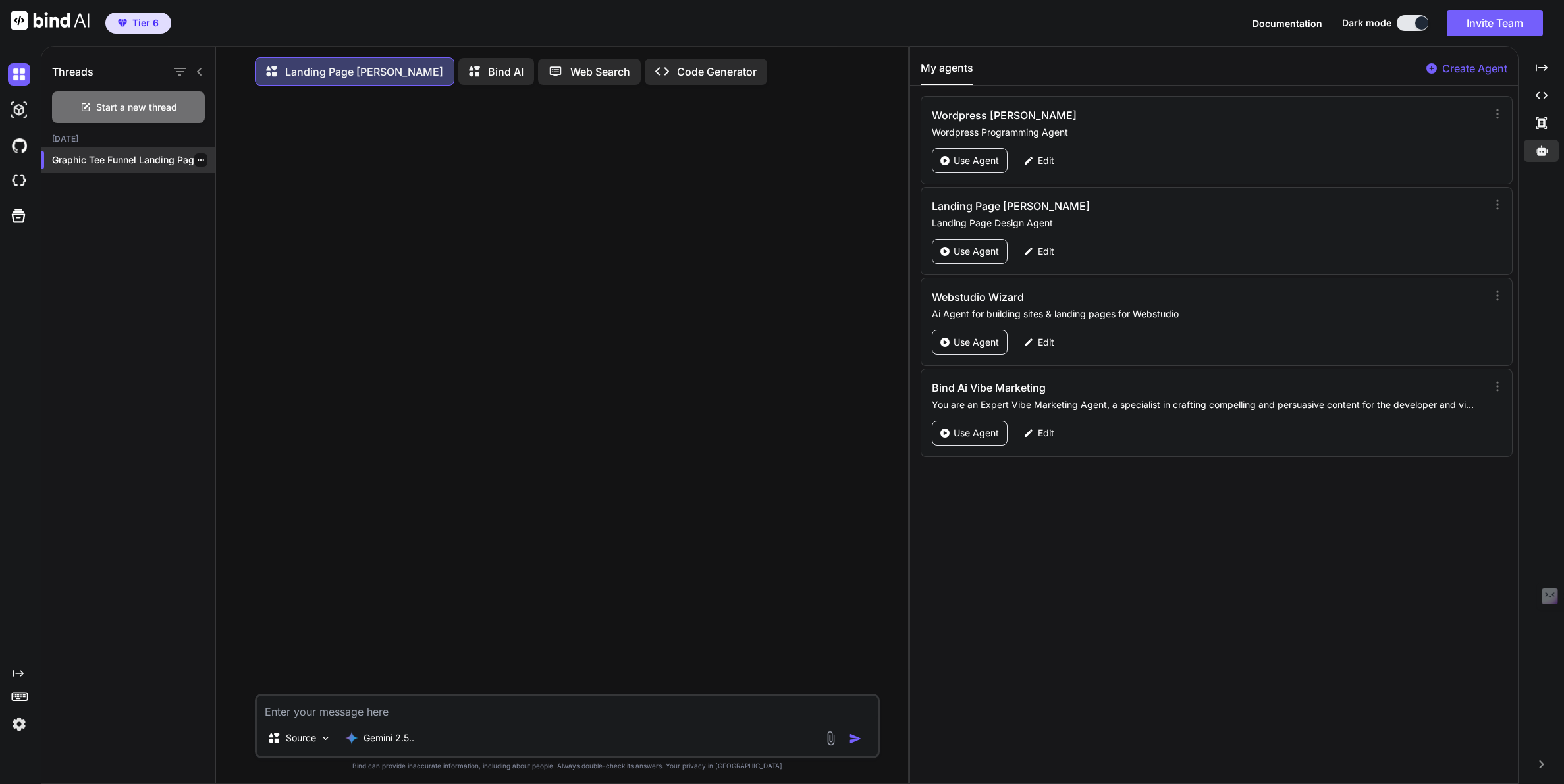
click at [103, 164] on p "Graphic Tee Funnel Landing Page" at bounding box center [133, 160] width 164 height 13
click at [197, 158] on icon "button" at bounding box center [201, 160] width 8 height 8
click at [129, 160] on p "Graphic Tee Funnel Landing Page" at bounding box center [133, 160] width 164 height 13
click at [107, 158] on p "Graphic Tee Funnel Landing Page" at bounding box center [133, 160] width 164 height 13
click at [84, 248] on div "Threads Start a new thread Today Graphic Tee Funnel Landing Page" at bounding box center [129, 416] width 174 height 740
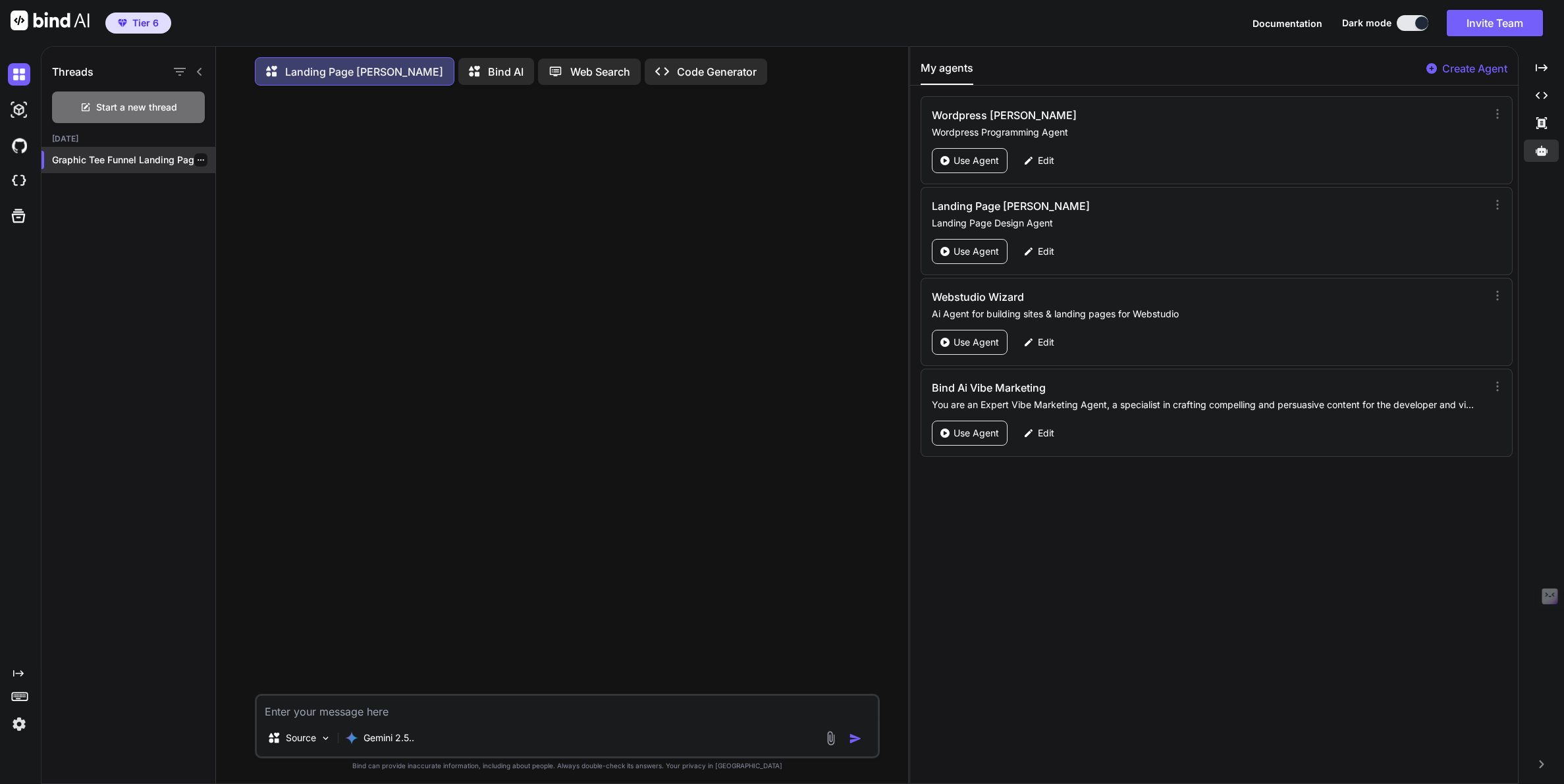
click at [76, 158] on p "Graphic Tee Funnel Landing Page" at bounding box center [133, 160] width 164 height 13
click at [20, 728] on img at bounding box center [18, 724] width 22 height 22
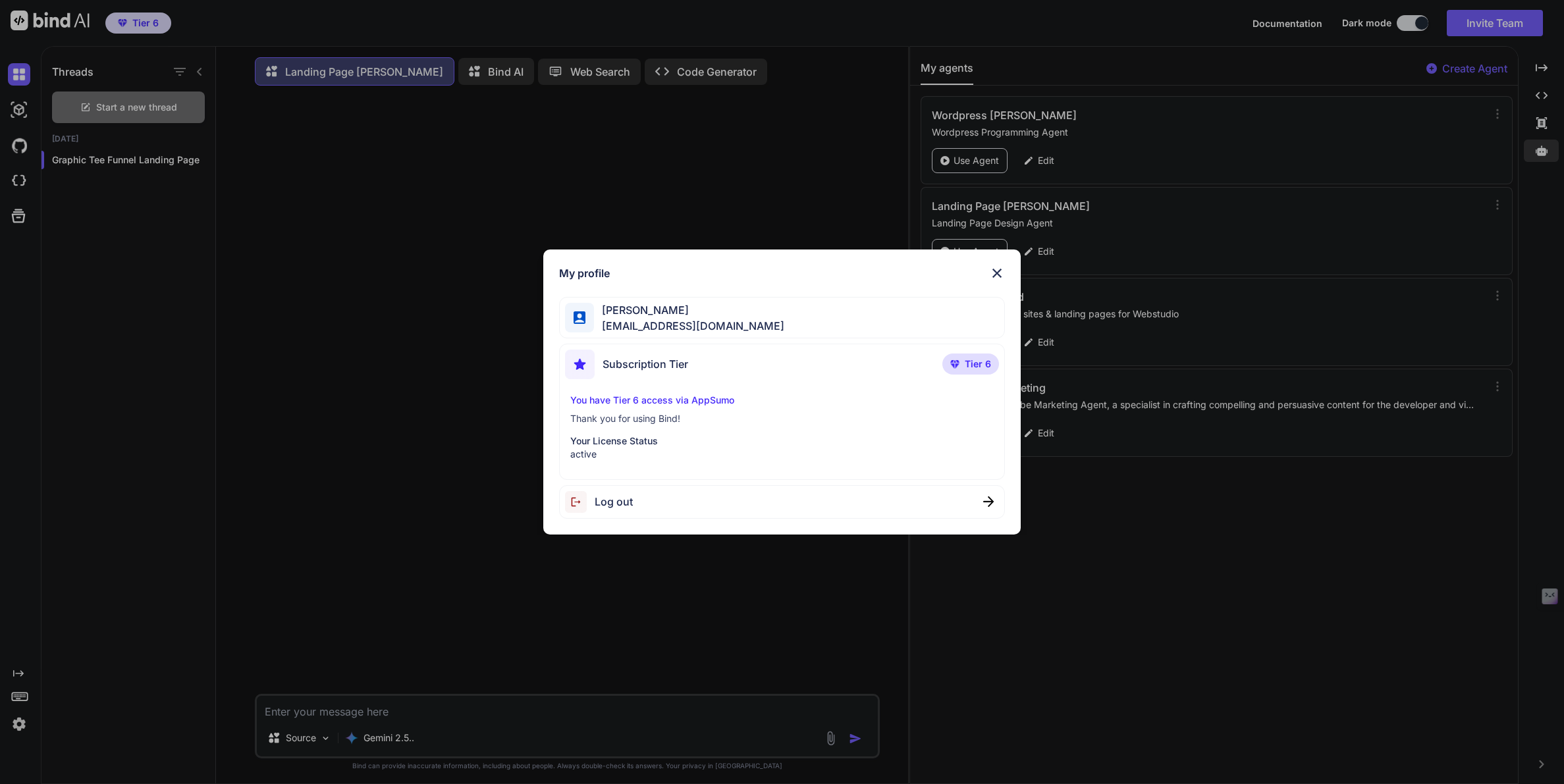
click at [1000, 272] on img at bounding box center [997, 273] width 16 height 16
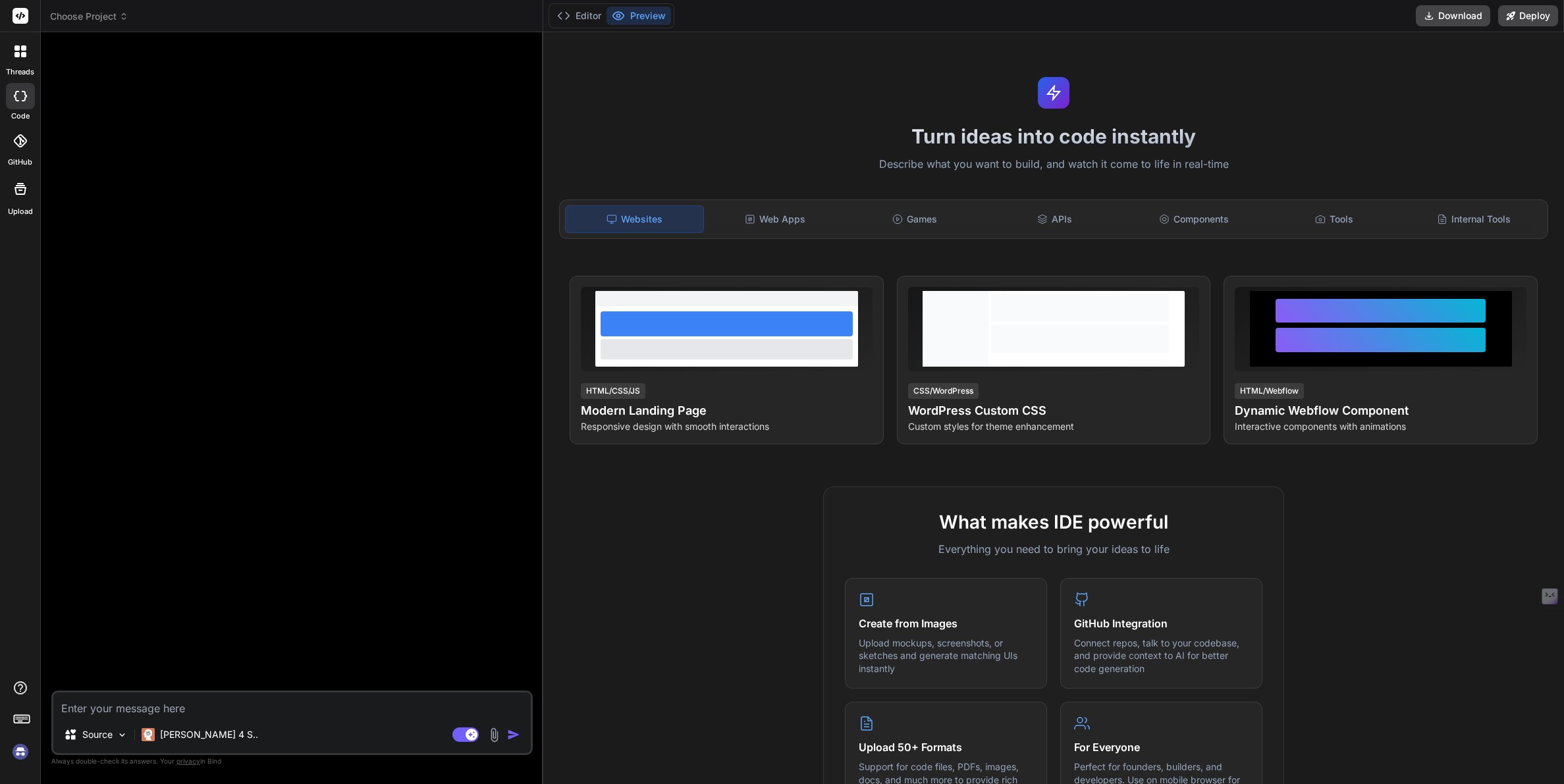
type textarea "x"
click at [17, 754] on img at bounding box center [20, 751] width 22 height 22
click at [190, 734] on p "Claude 4 S.." at bounding box center [208, 735] width 98 height 13
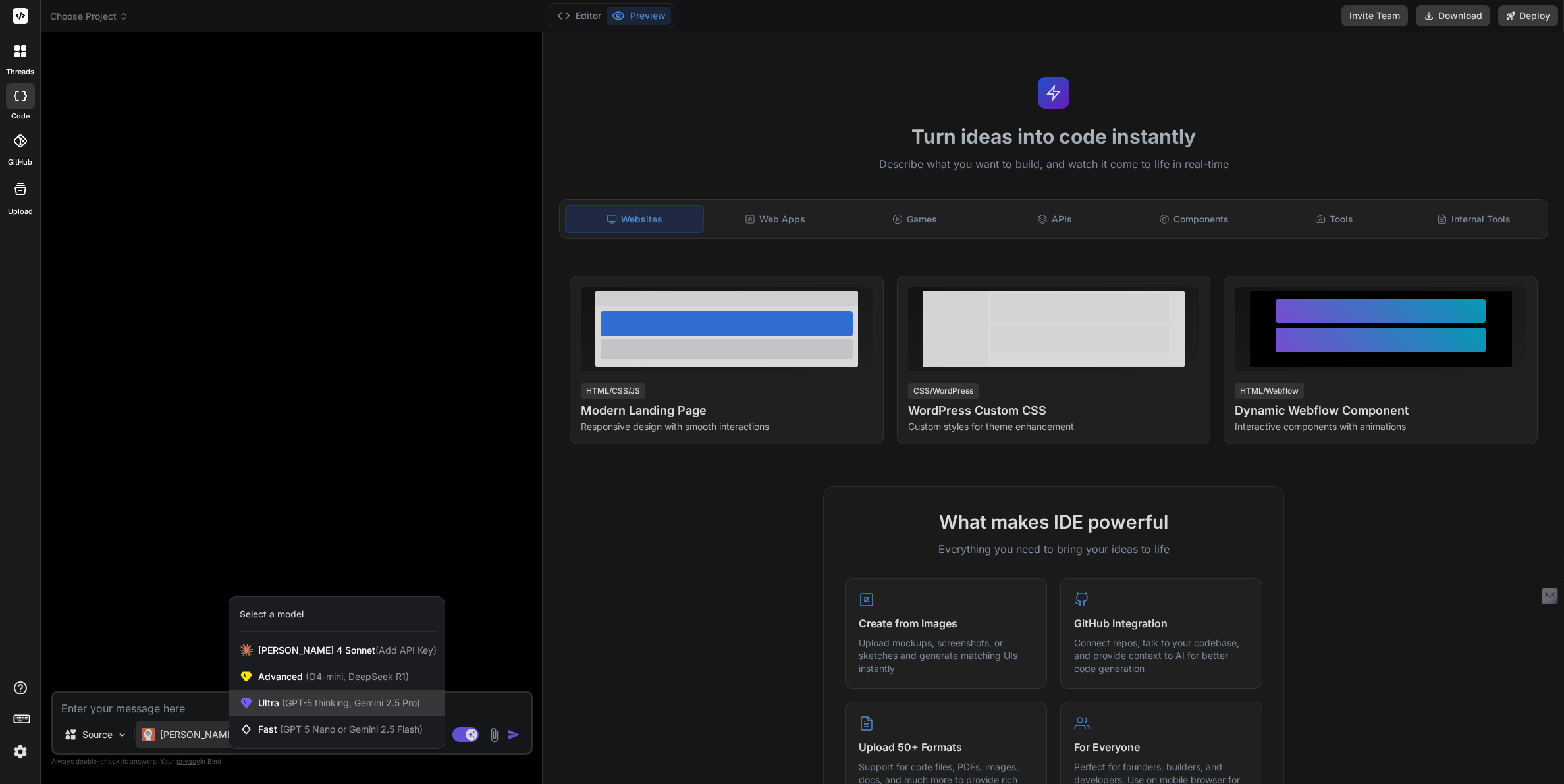
click at [297, 704] on span "(GPT-5 thinking, Gemini 2.5 Pro)" at bounding box center [349, 703] width 141 height 11
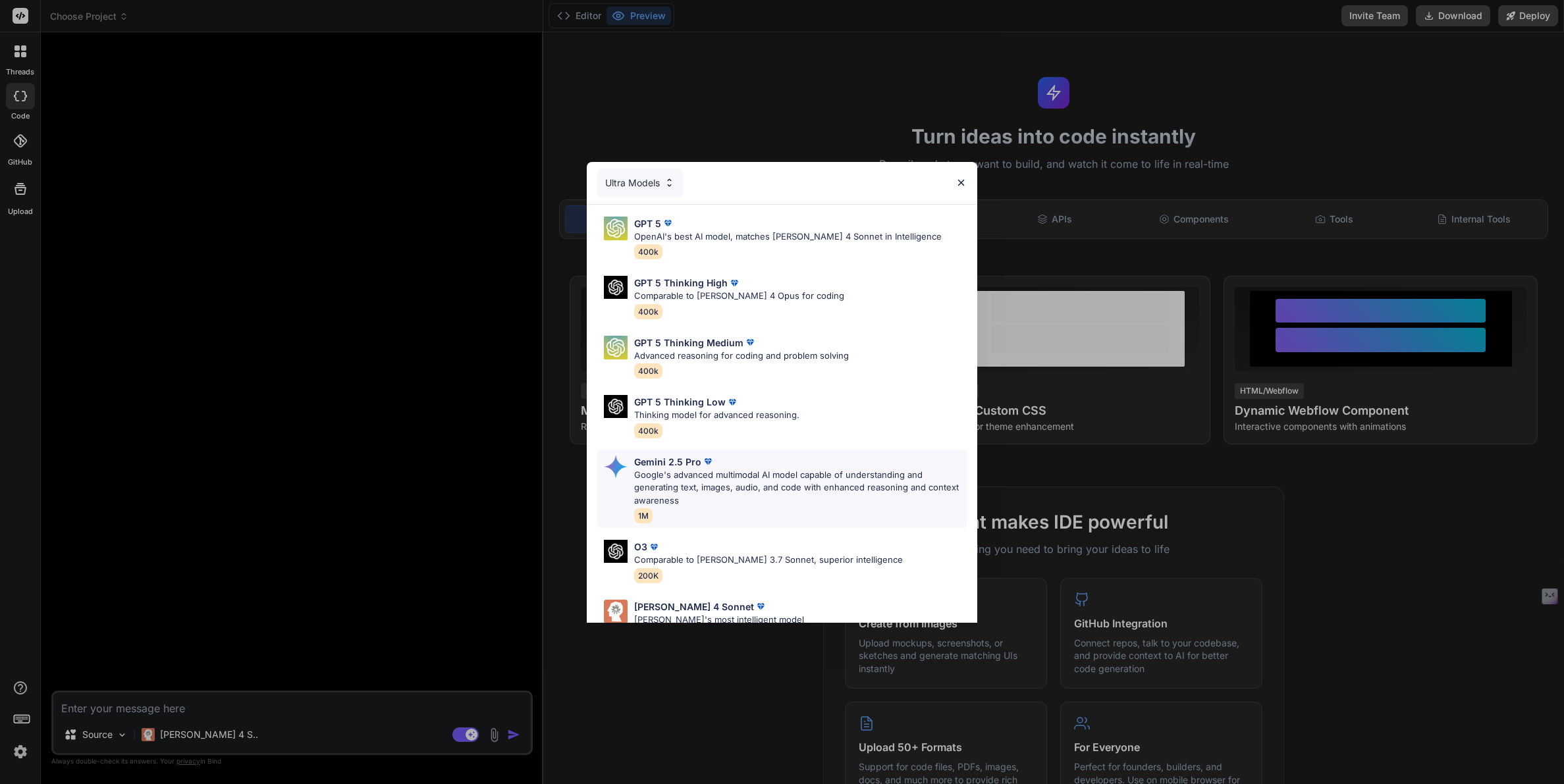
click at [663, 475] on p "Google's advanced multimodal AI model capable of understanding and generating t…" at bounding box center [801, 487] width 333 height 39
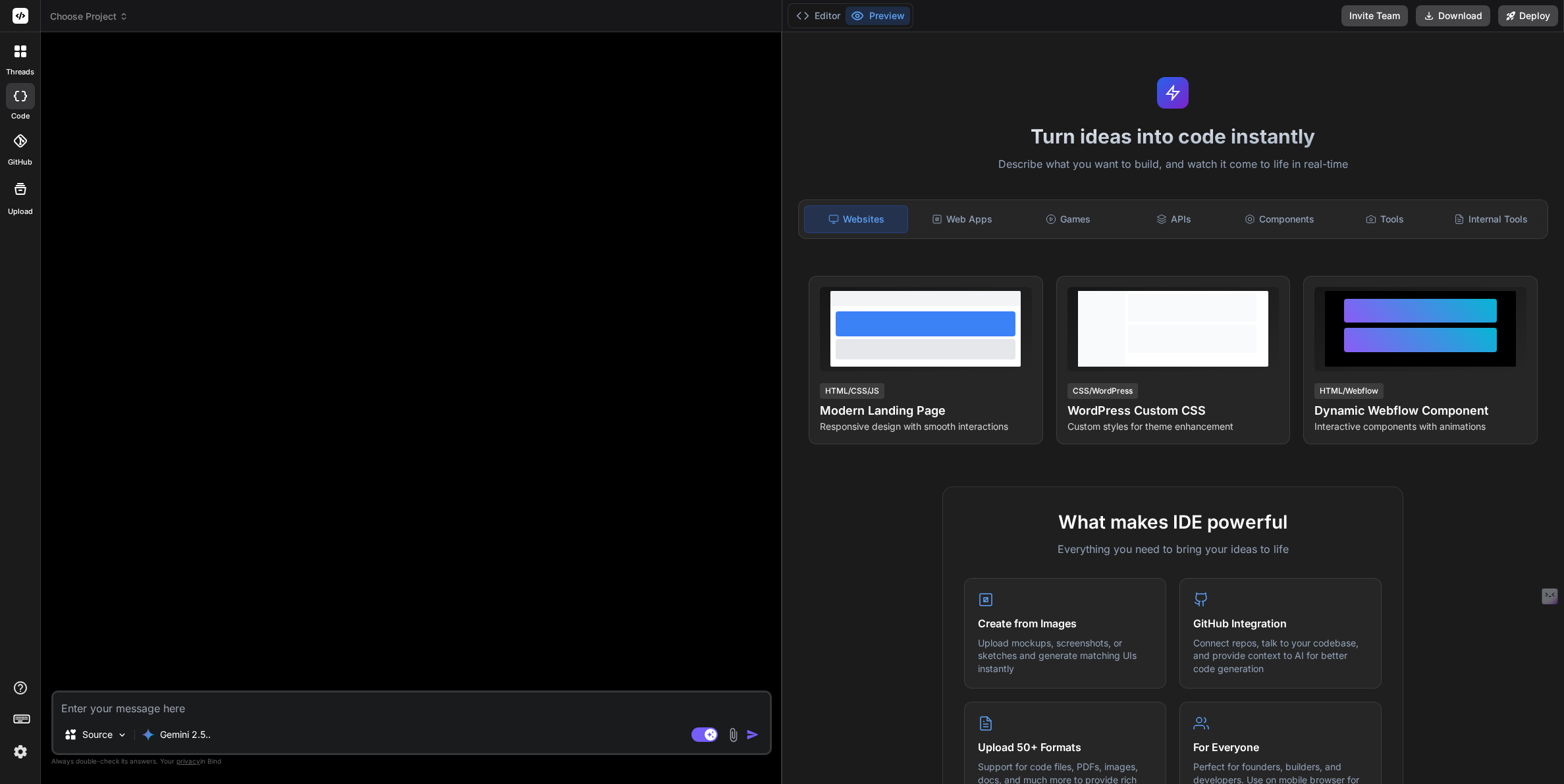
drag, startPoint x: 543, startPoint y: 617, endPoint x: 761, endPoint y: 624, distance: 218.1
click at [761, 624] on div "Bind AI Web Search Created with Pixso. Code Generator Source Gemini 2.5.. Agent…" at bounding box center [412, 408] width 742 height 752
click at [93, 20] on span "Choose Project" at bounding box center [89, 16] width 78 height 13
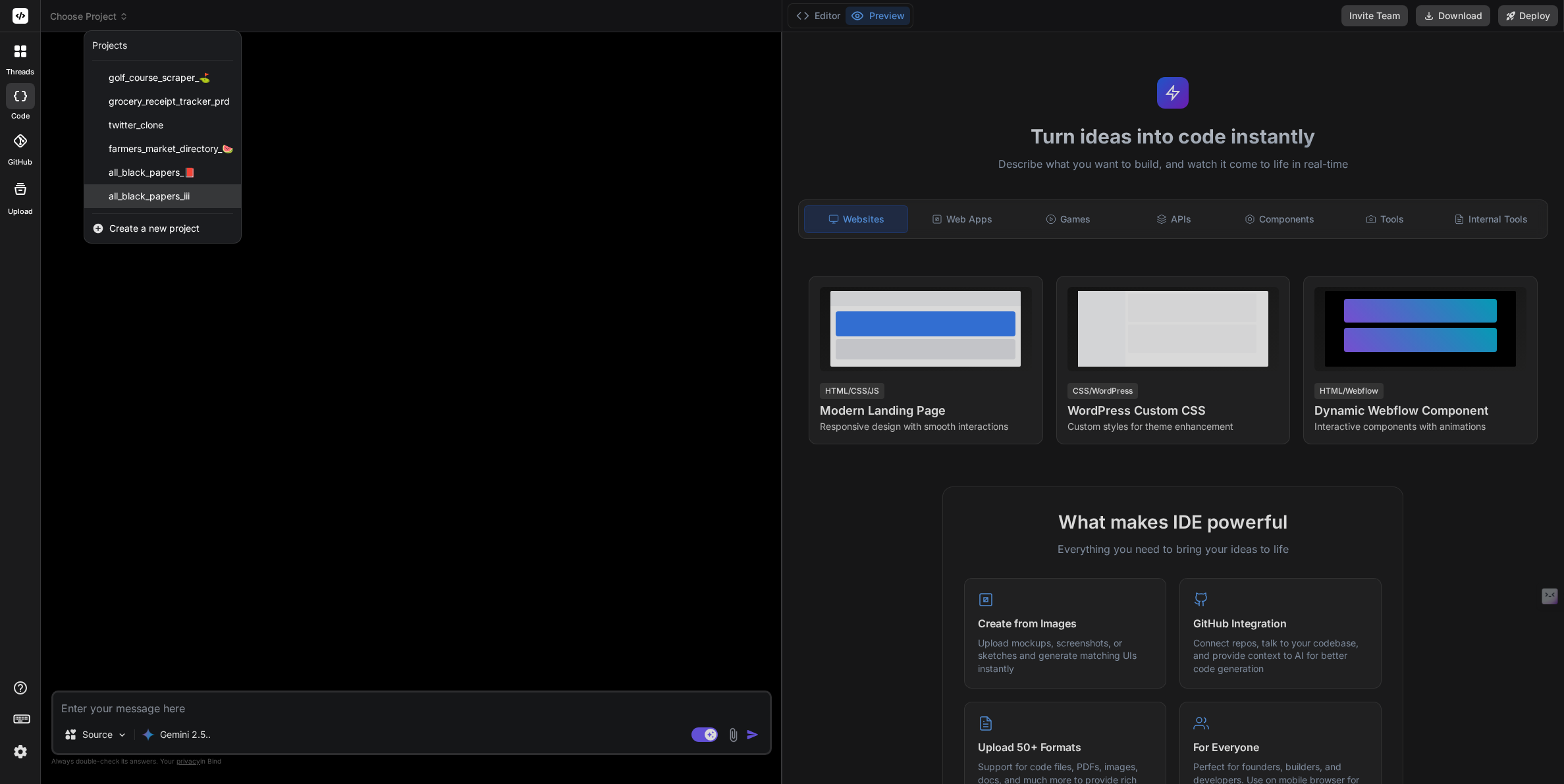
click at [157, 198] on span "all_black_papers_iii" at bounding box center [149, 195] width 81 height 13
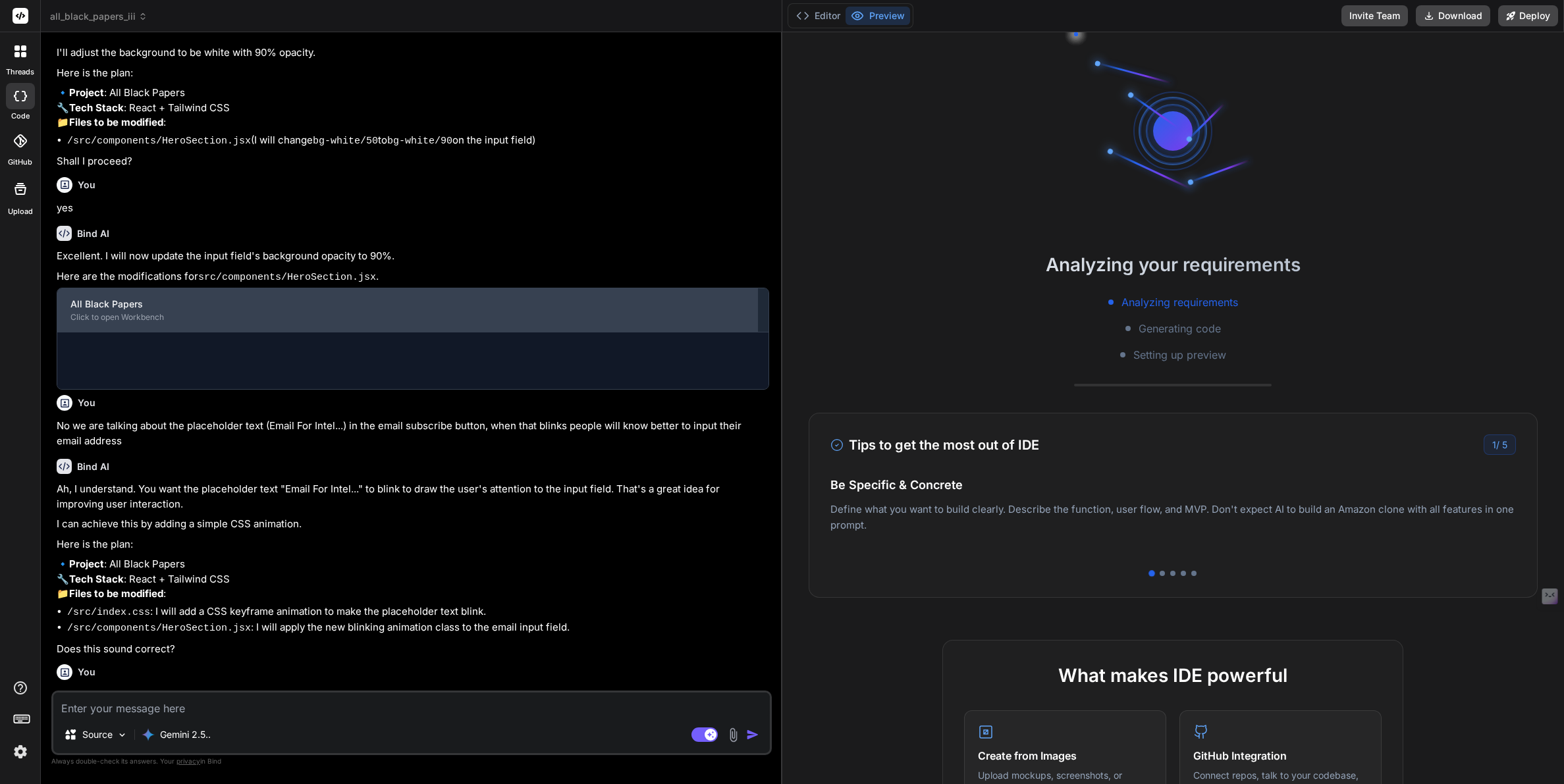
scroll to position [341, 0]
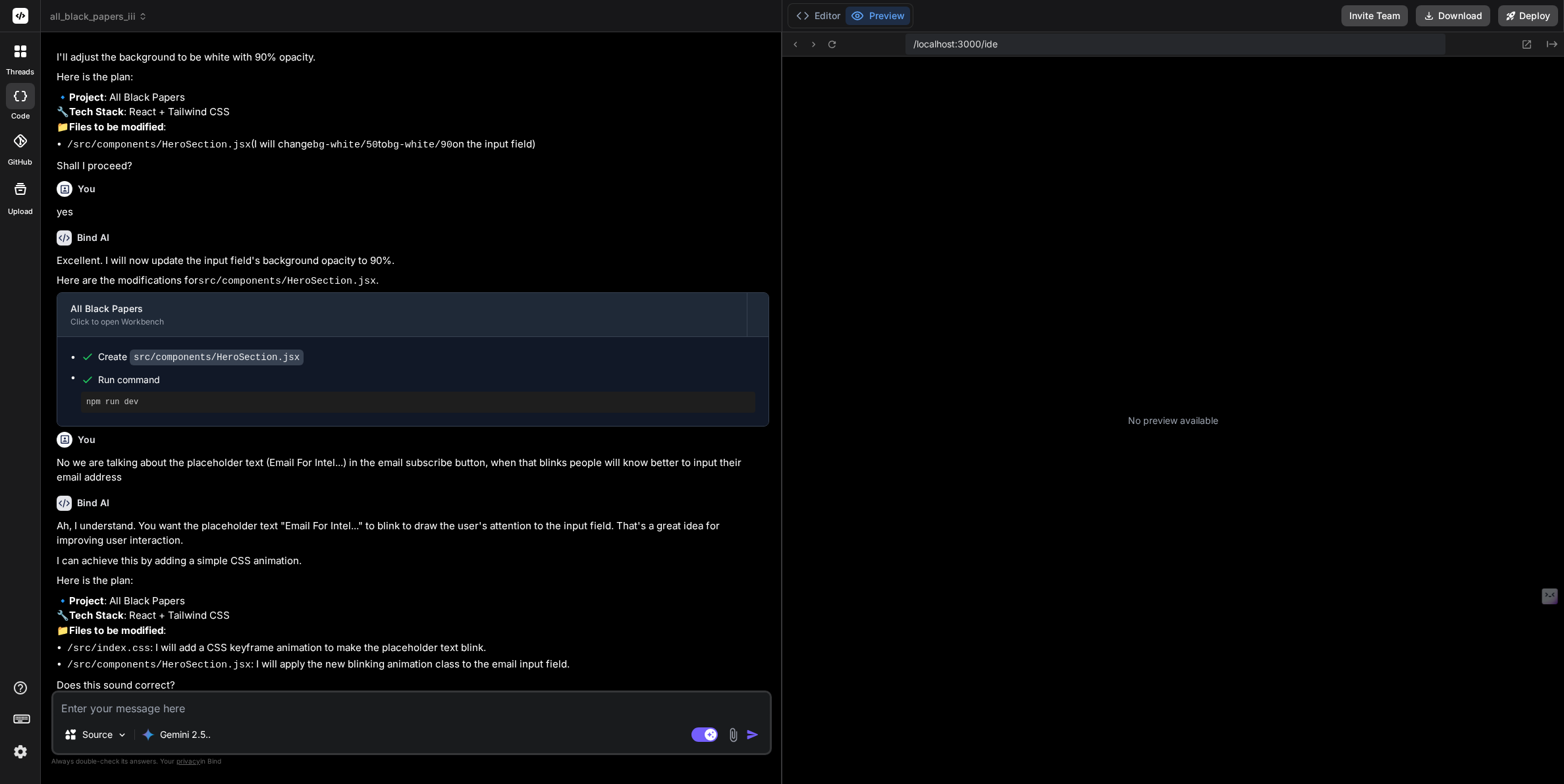
type textarea "x"
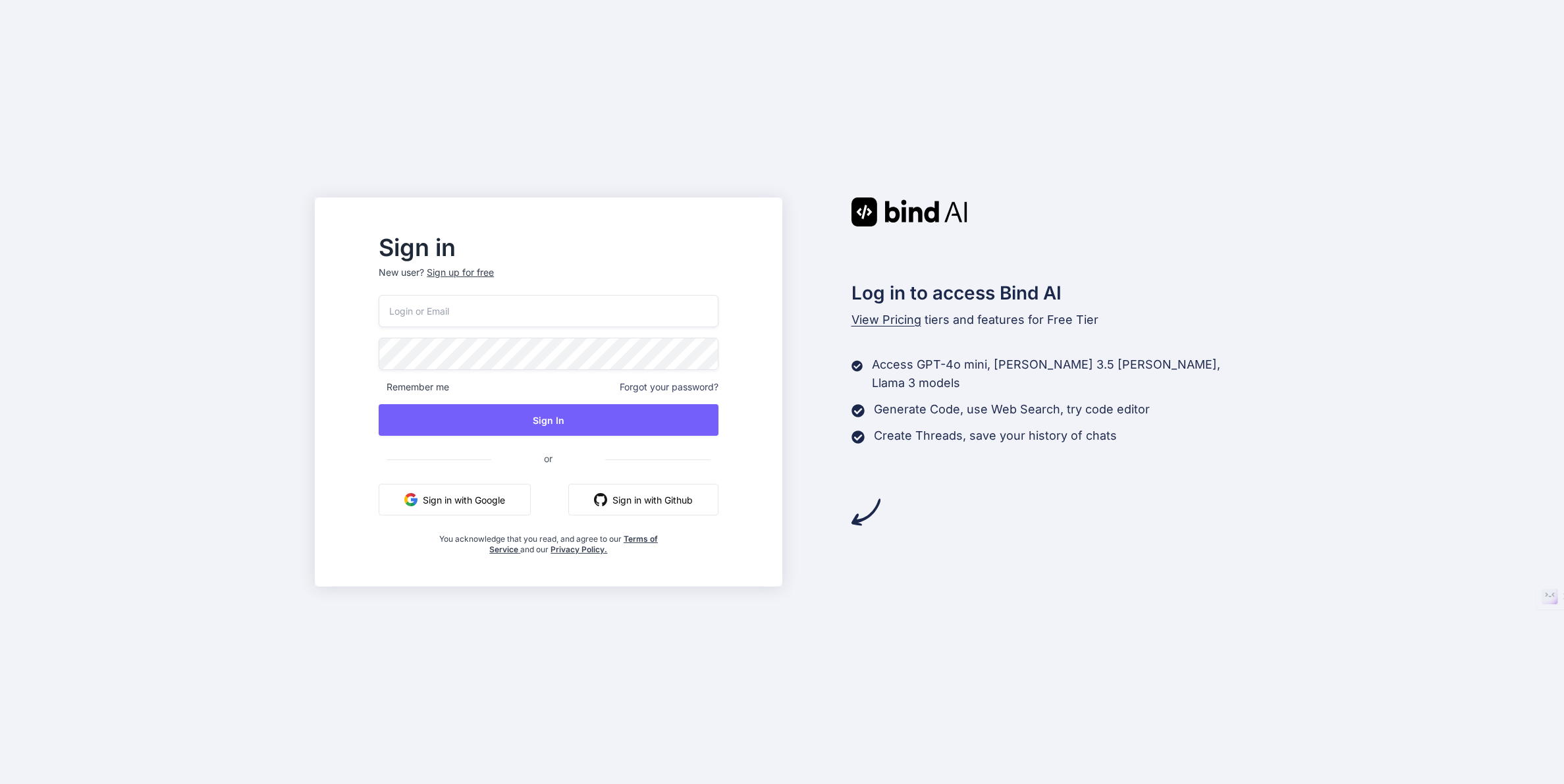
type input "[EMAIL_ADDRESS][DOMAIN_NAME]"
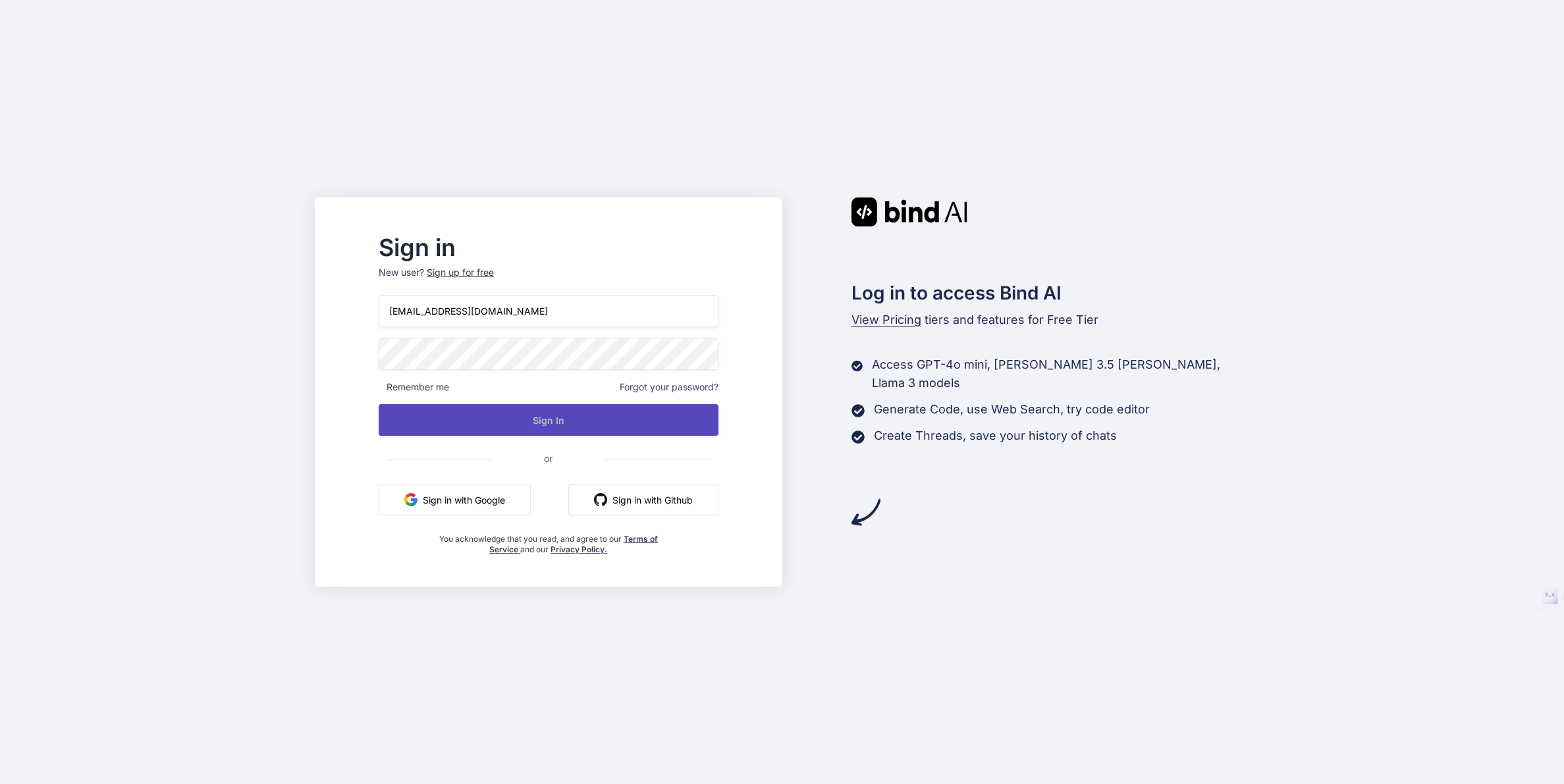
click at [667, 423] on button "Sign In" at bounding box center [548, 421] width 339 height 32
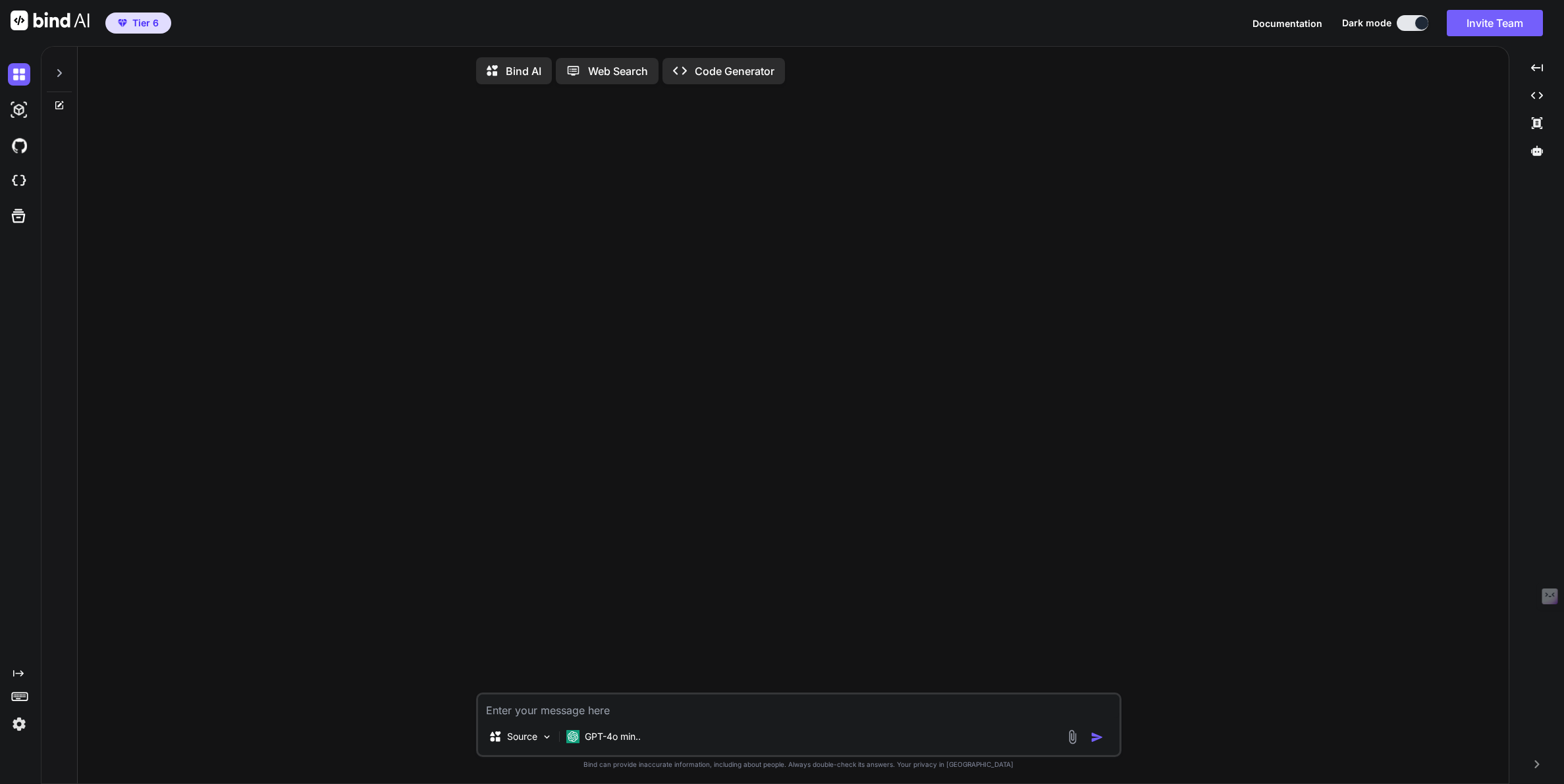
click at [56, 75] on icon at bounding box center [59, 73] width 11 height 11
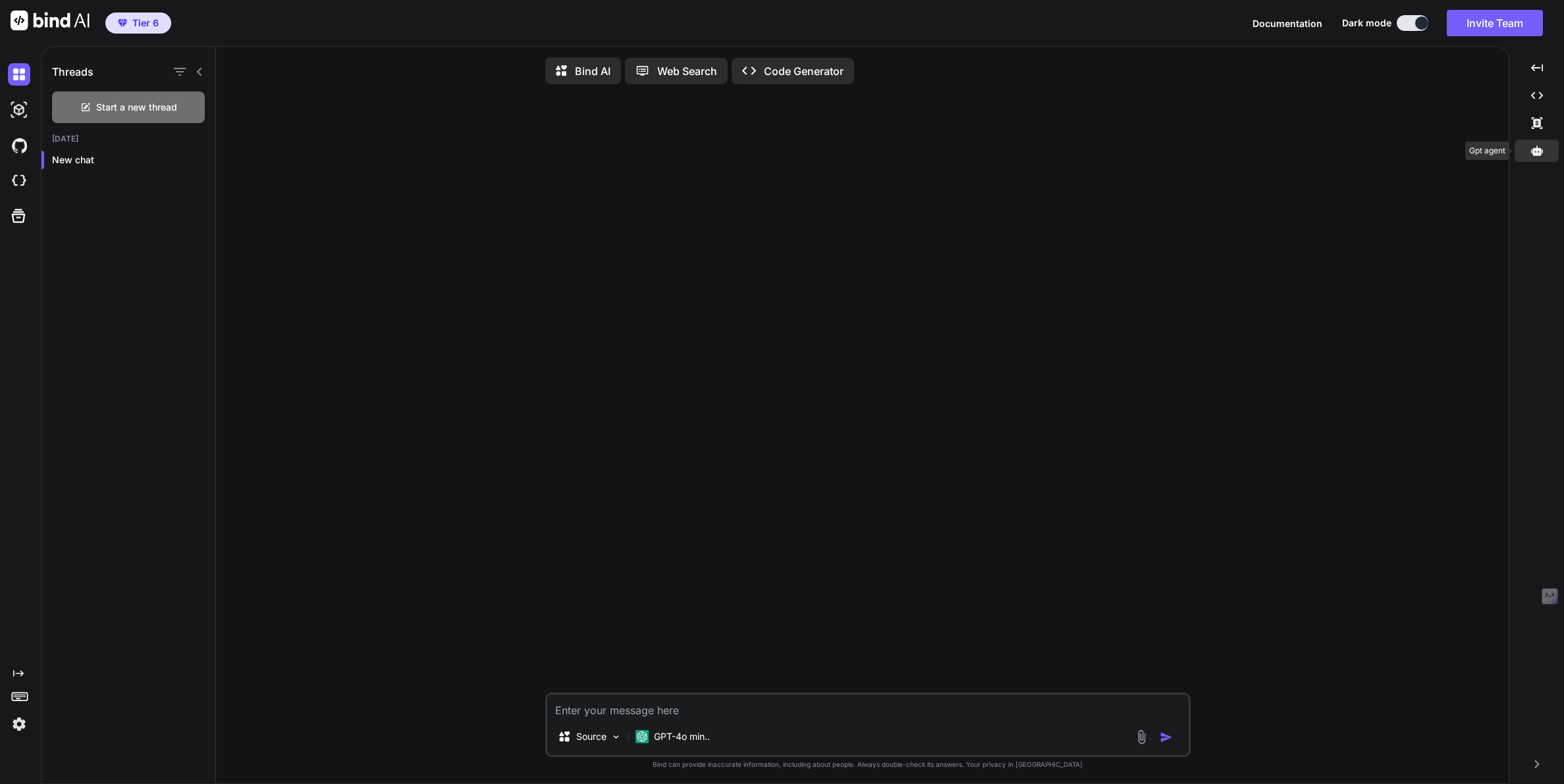
click at [1534, 150] on icon at bounding box center [1537, 150] width 12 height 10
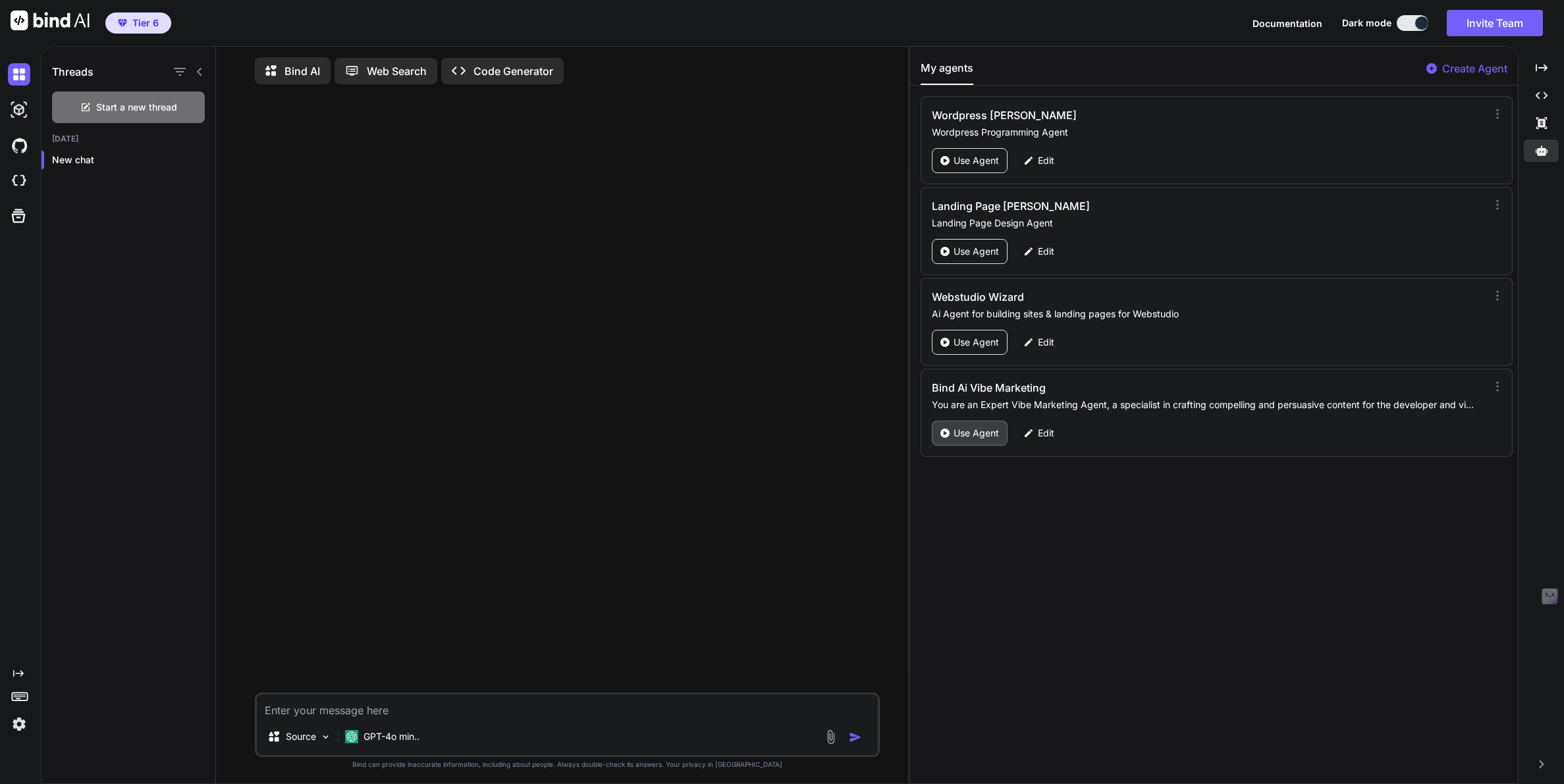
click at [976, 434] on p "Use Agent" at bounding box center [977, 433] width 46 height 13
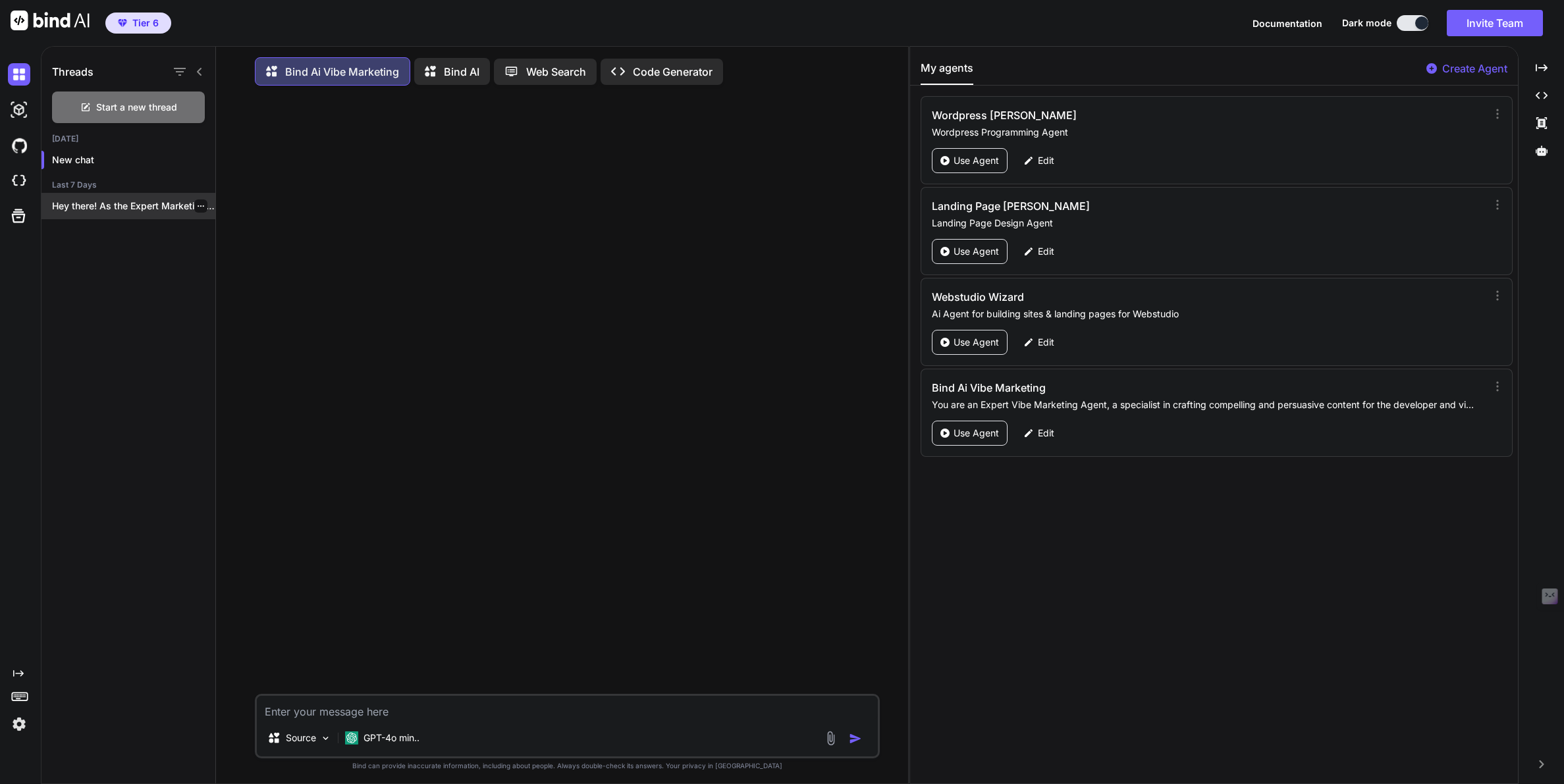
click at [130, 208] on p "Hey there! As the Expert Marketing Agent..." at bounding box center [133, 205] width 164 height 13
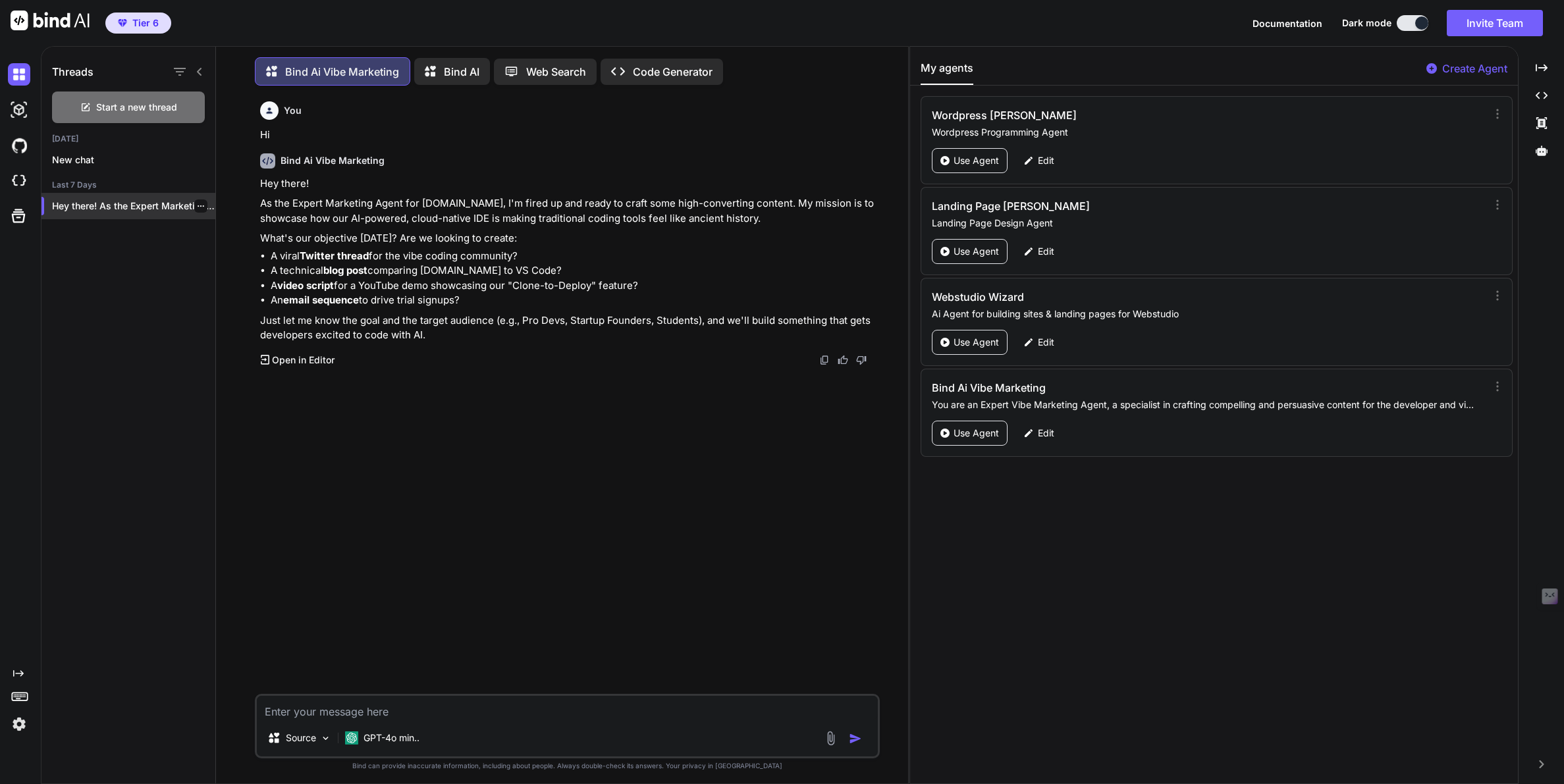
scroll to position [7, 0]
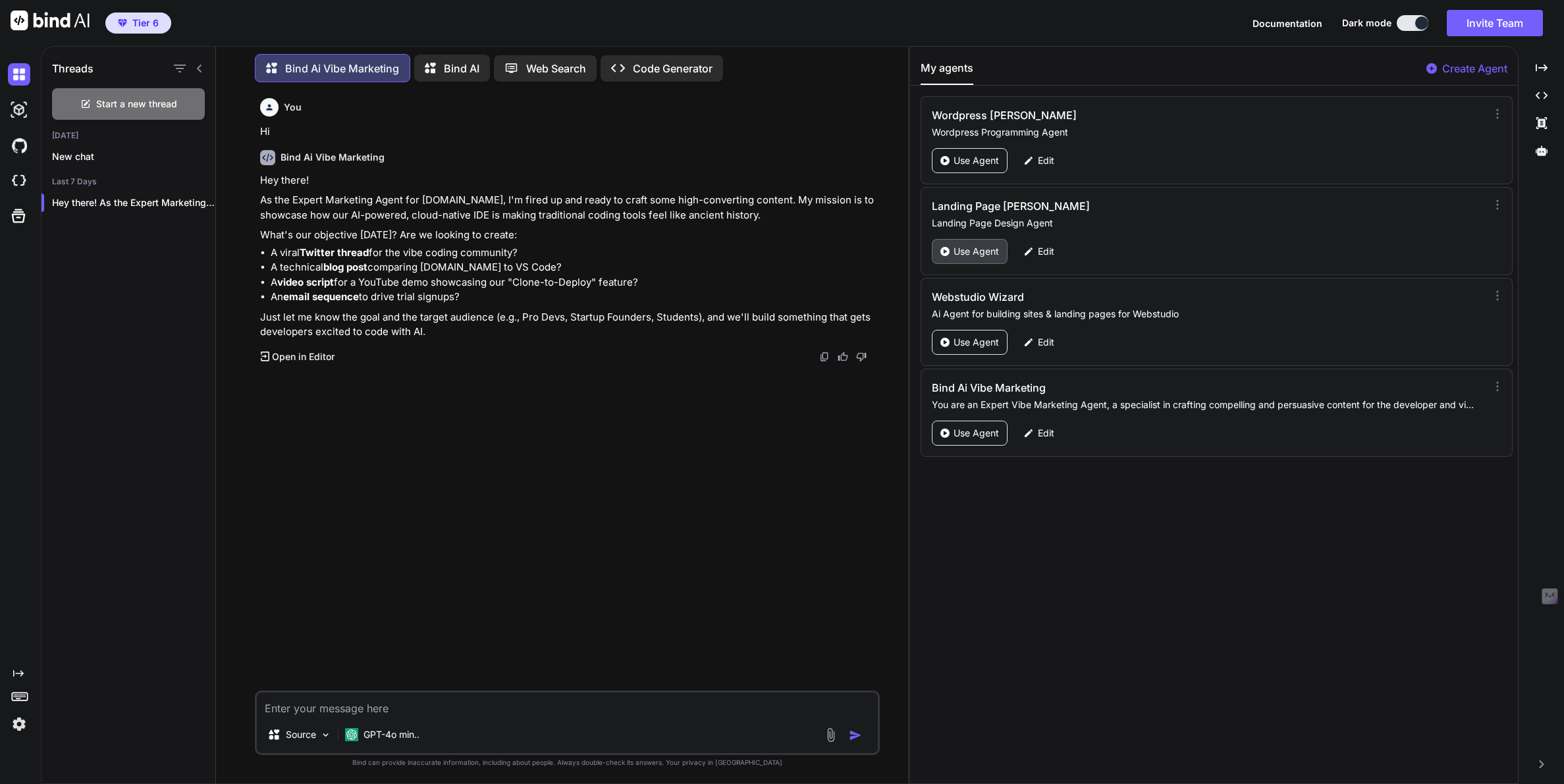
click at [984, 248] on p "Use Agent" at bounding box center [977, 251] width 46 height 13
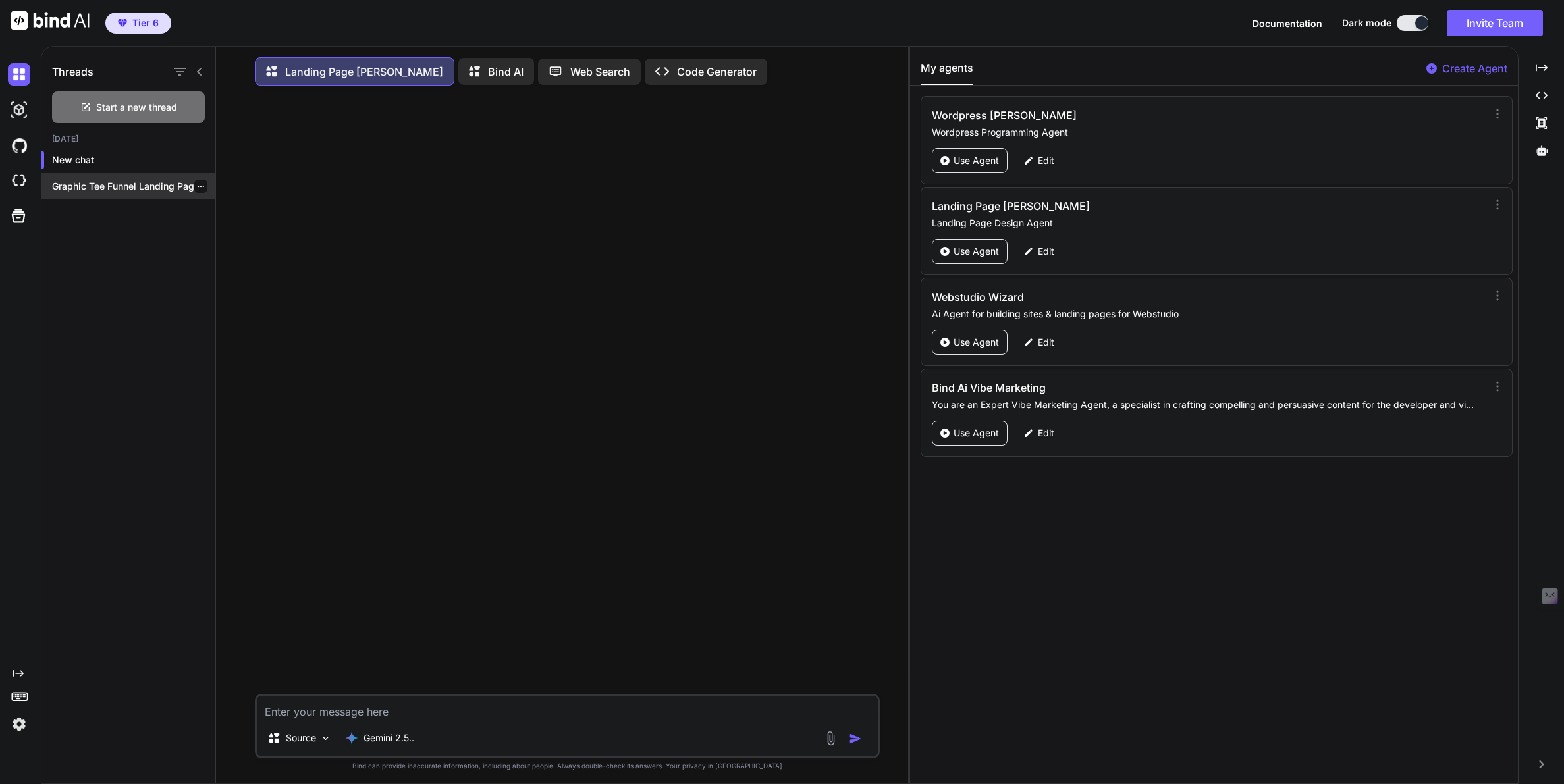
click at [109, 183] on p "Graphic Tee Funnel Landing Page" at bounding box center [133, 186] width 164 height 13
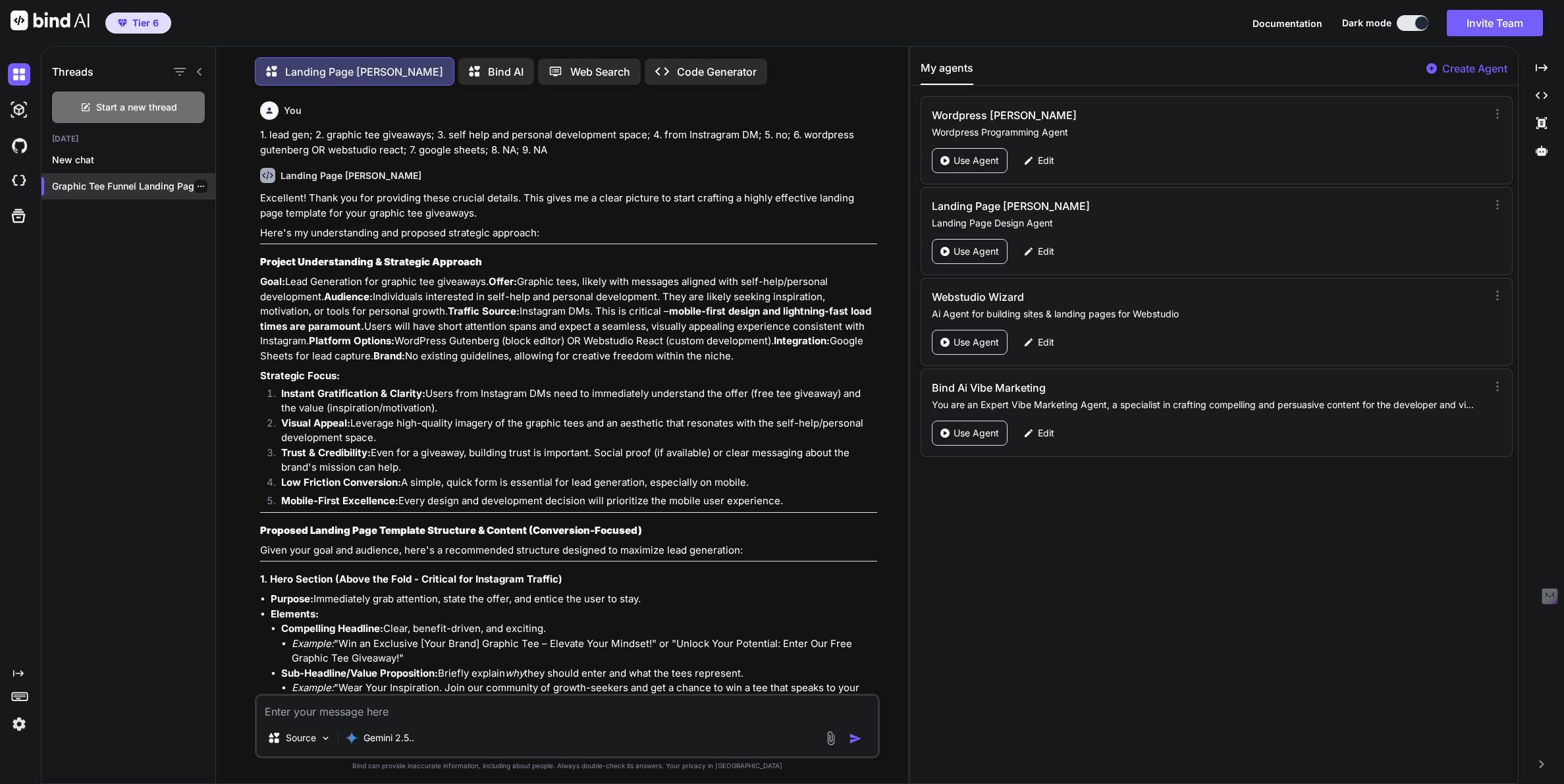
type textarea "x"
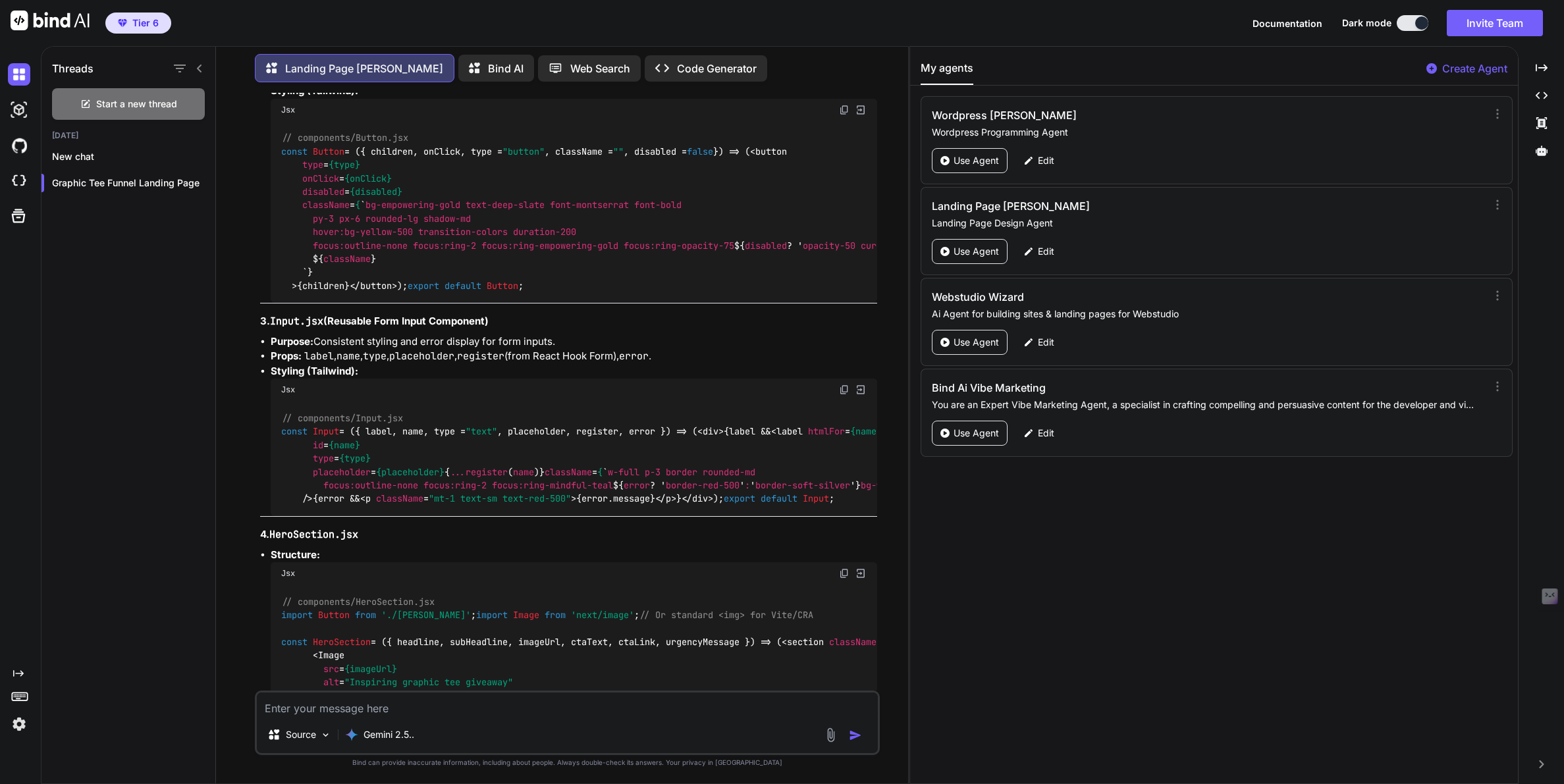
scroll to position [8472, 0]
